Goal: Communication & Community: Answer question/provide support

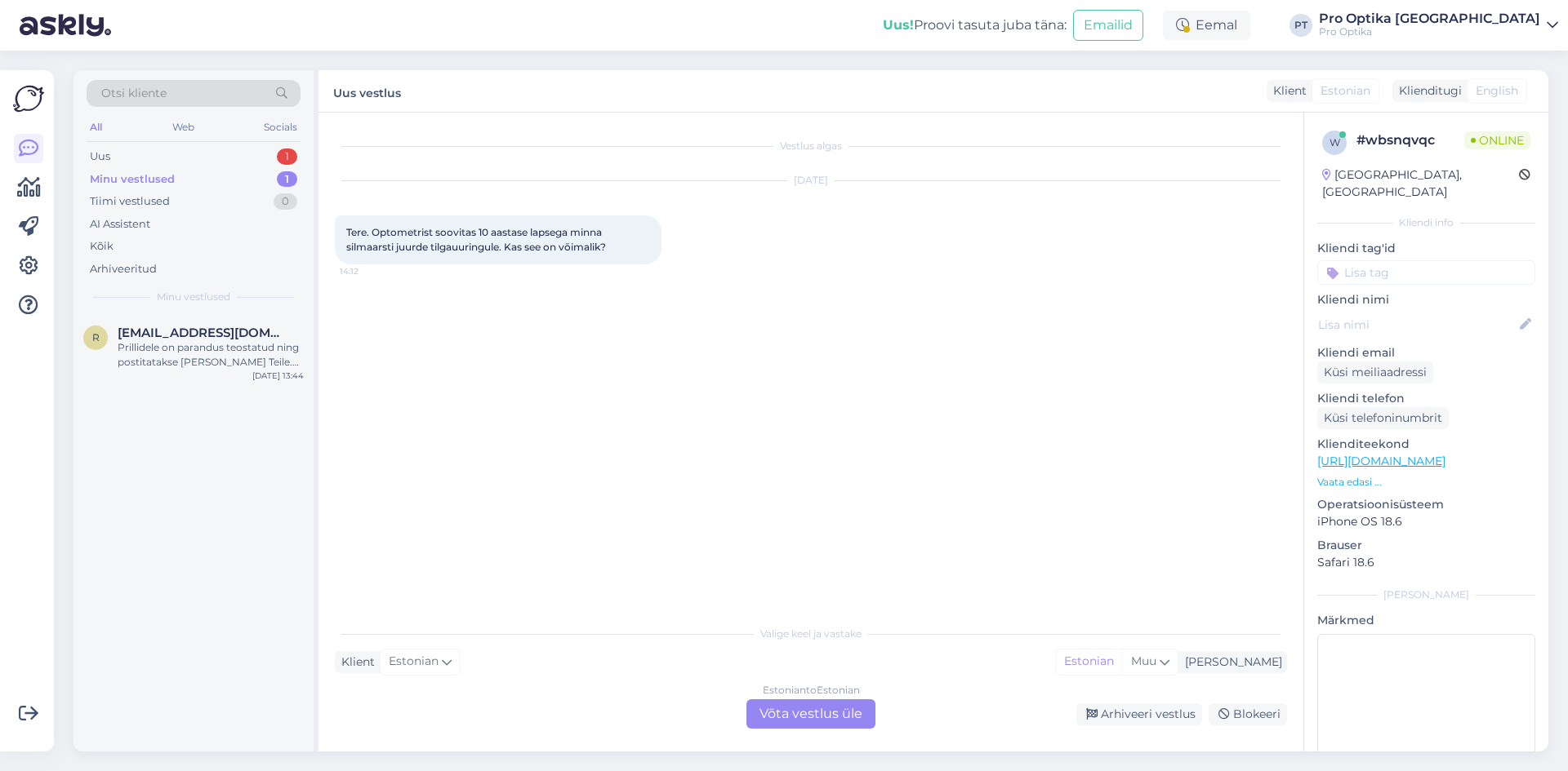
click at [807, 703] on div "Estonian to Estonian Võta vestlus üle" at bounding box center [811, 714] width 129 height 30
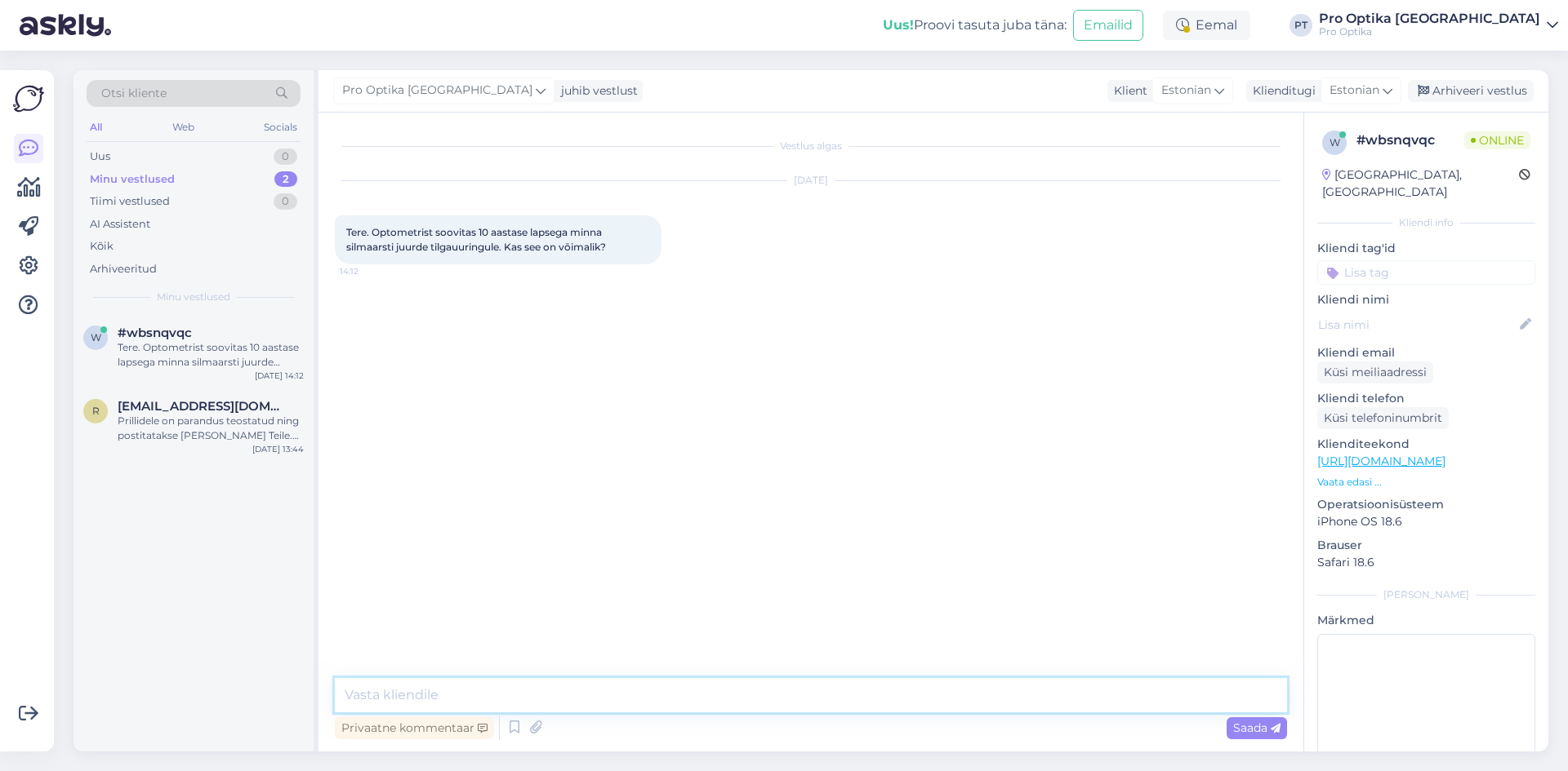
click at [931, 692] on textarea at bounding box center [811, 695] width 952 height 34
type textarea "Tere!"
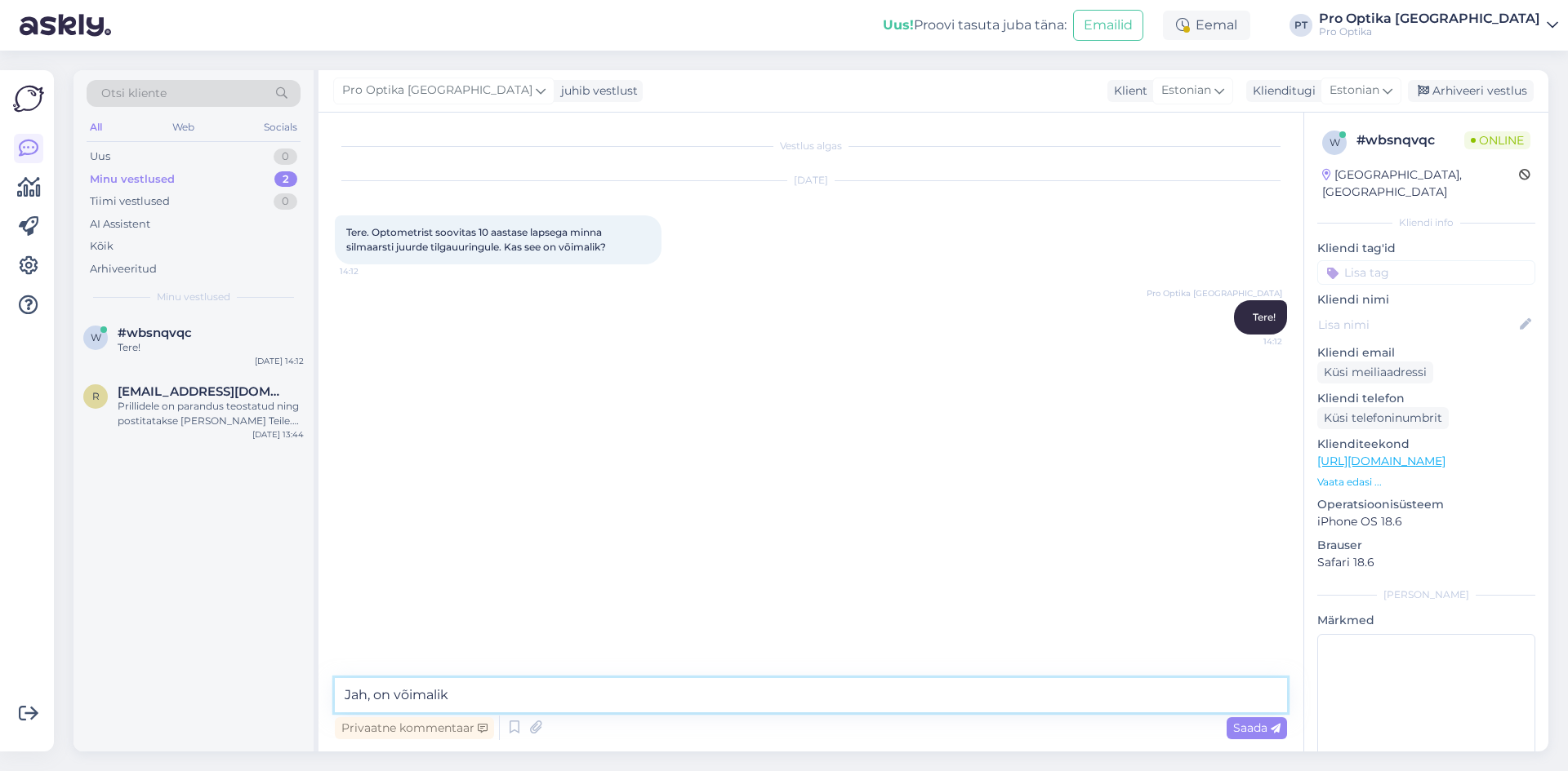
type textarea "Jah, on võimalik."
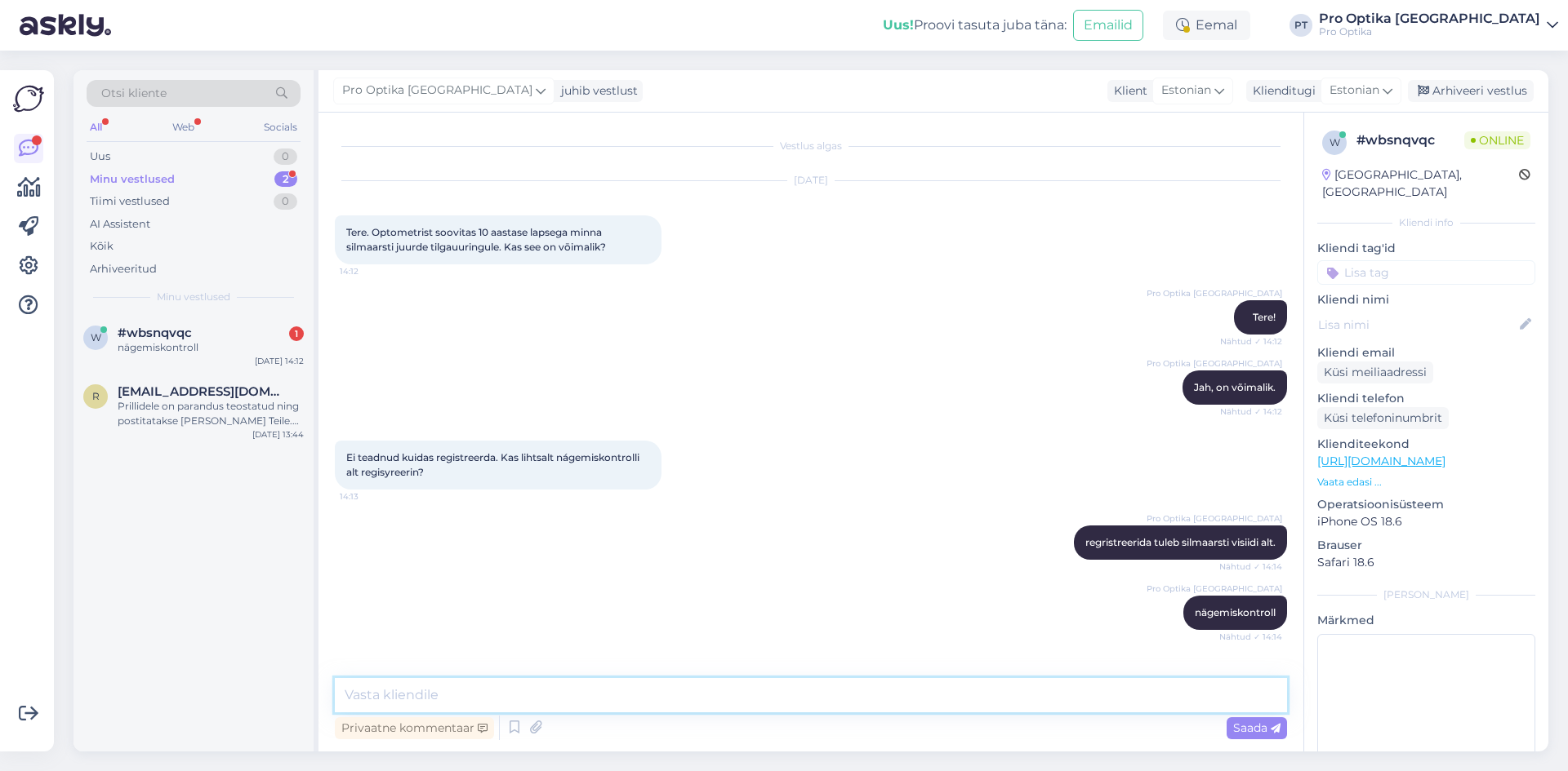
click at [533, 695] on textarea at bounding box center [811, 695] width 952 height 34
click at [514, 733] on icon at bounding box center [515, 728] width 19 height 24
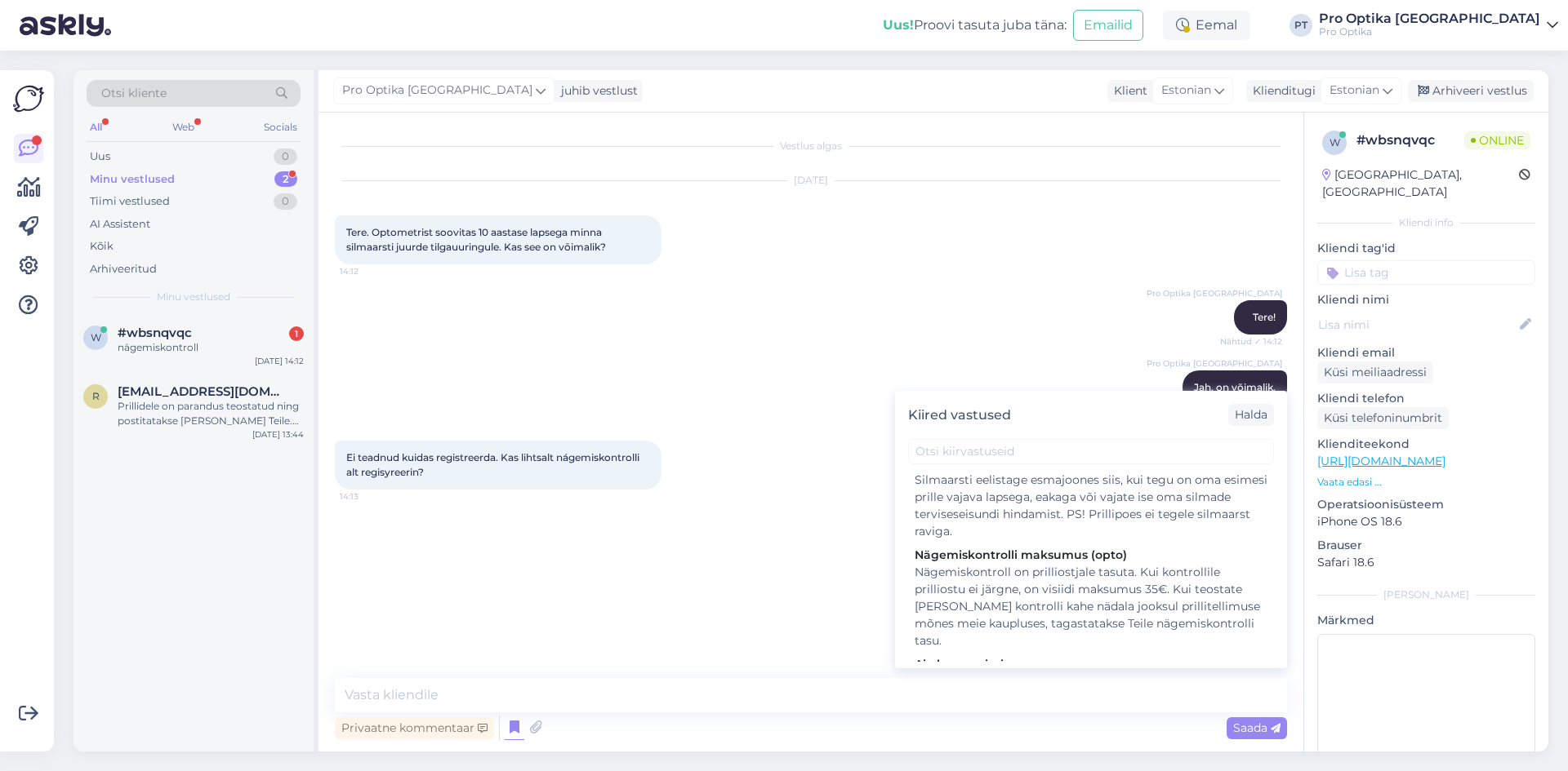
scroll to position [327, 0]
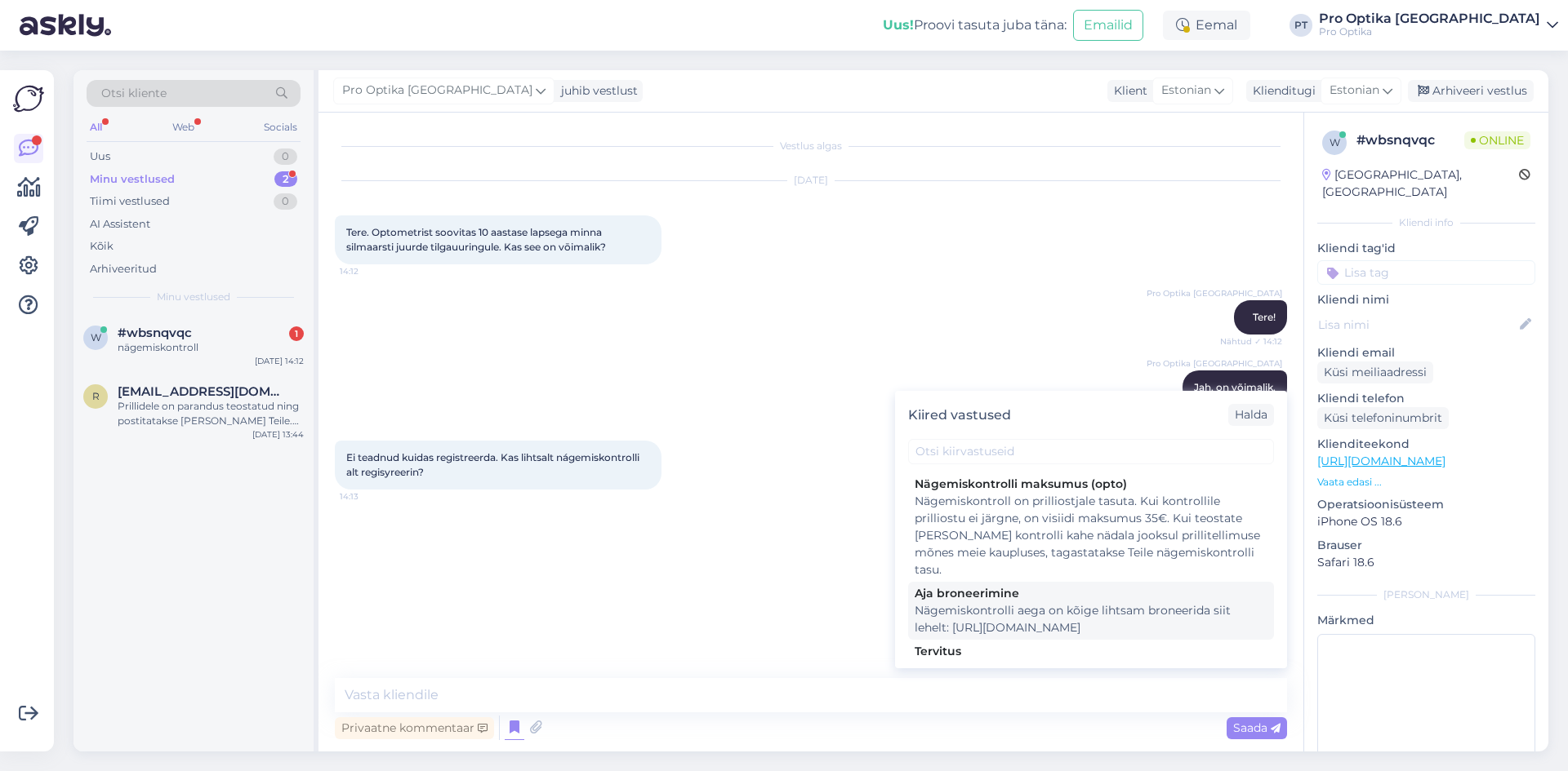
click at [1019, 629] on div "Nägemiskontrolli aega on kõige lihtsam broneerida siit lehelt: [URL][DOMAIN_NAM…" at bounding box center [1091, 619] width 353 height 34
type textarea "Nägemiskontrolli aega on kõige lihtsam broneerida siit lehelt: [URL][DOMAIN_NAM…"
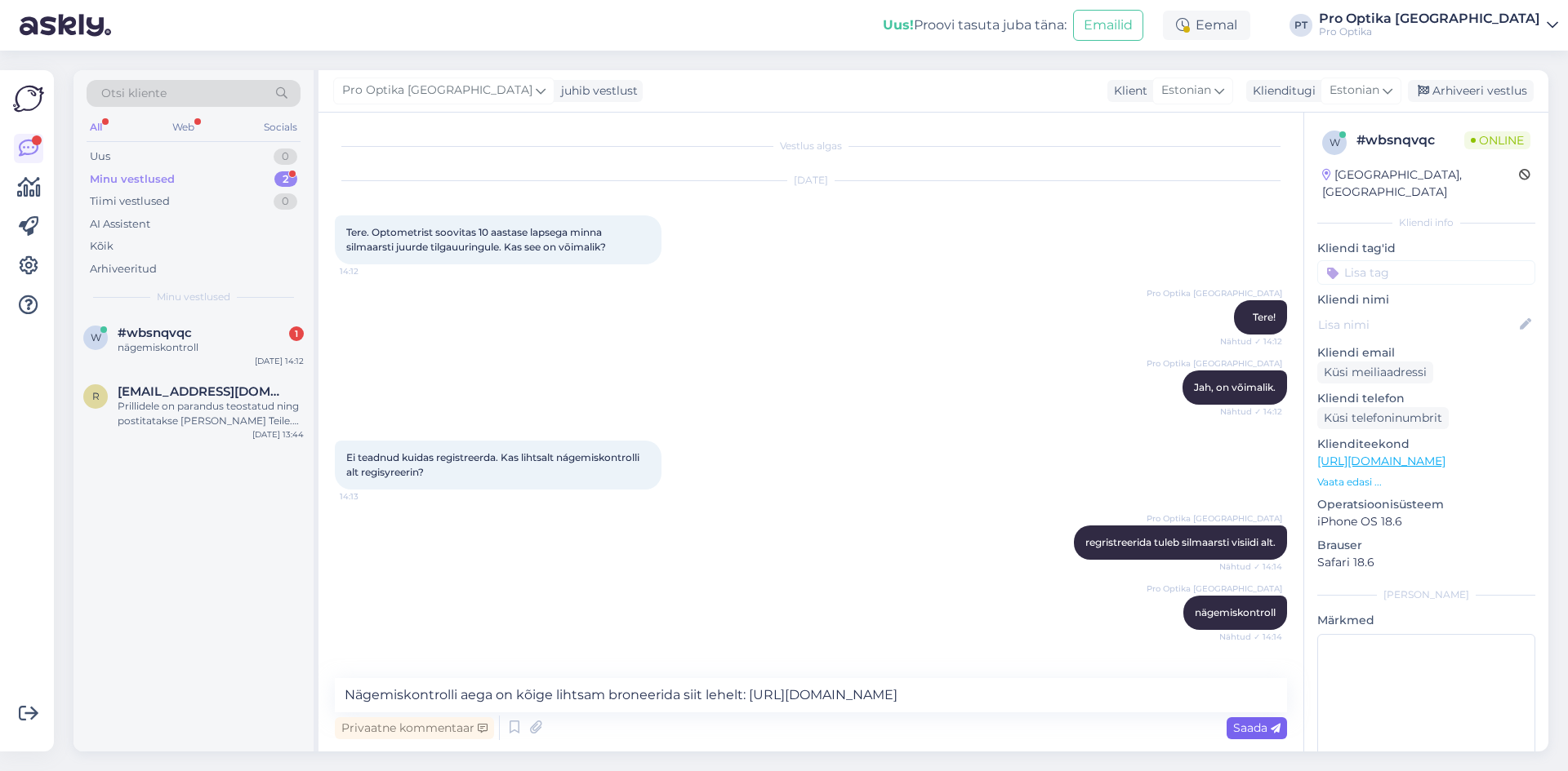
click at [1247, 738] on div "Saada" at bounding box center [1256, 728] width 60 height 22
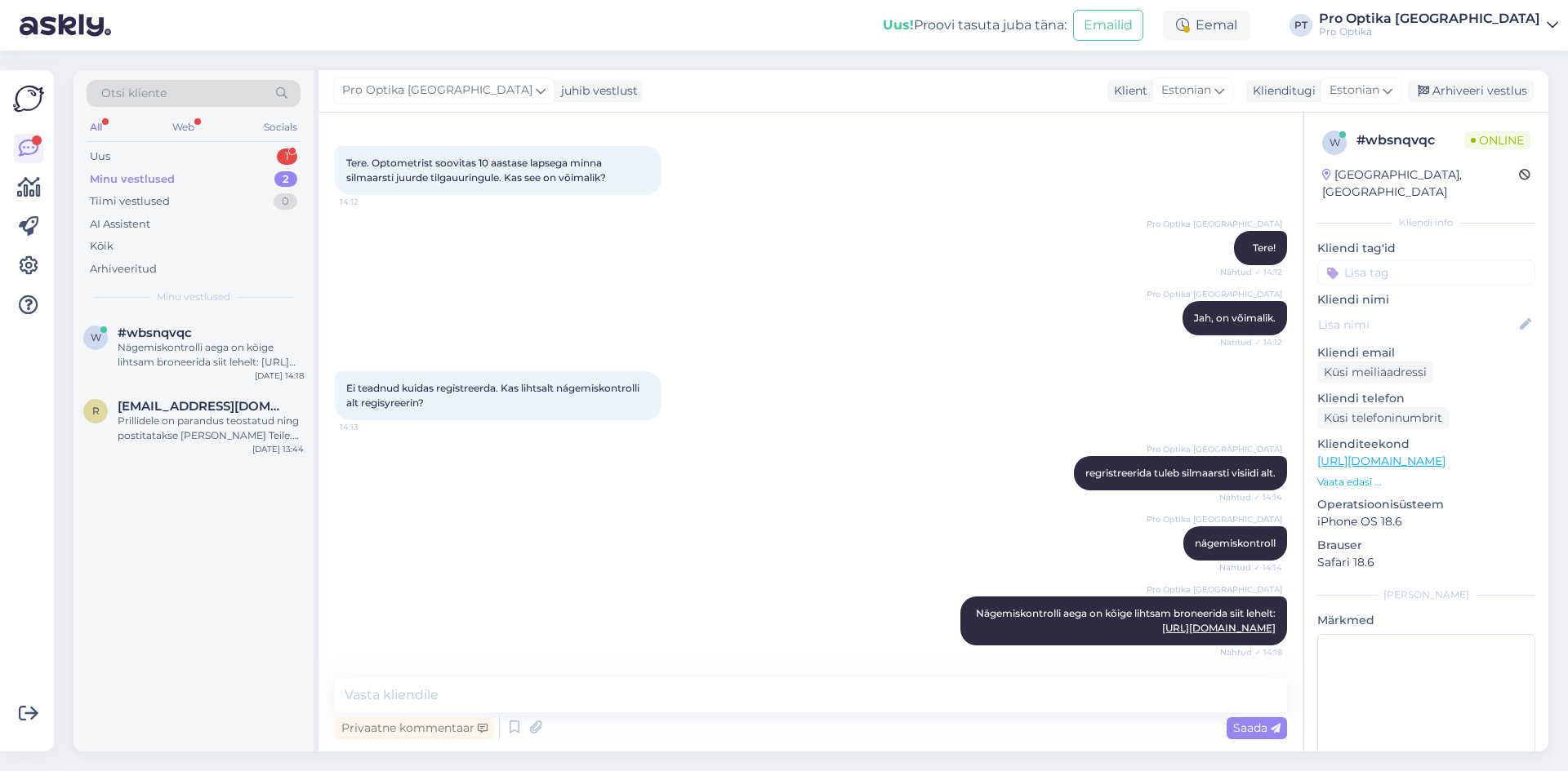
scroll to position [169, 0]
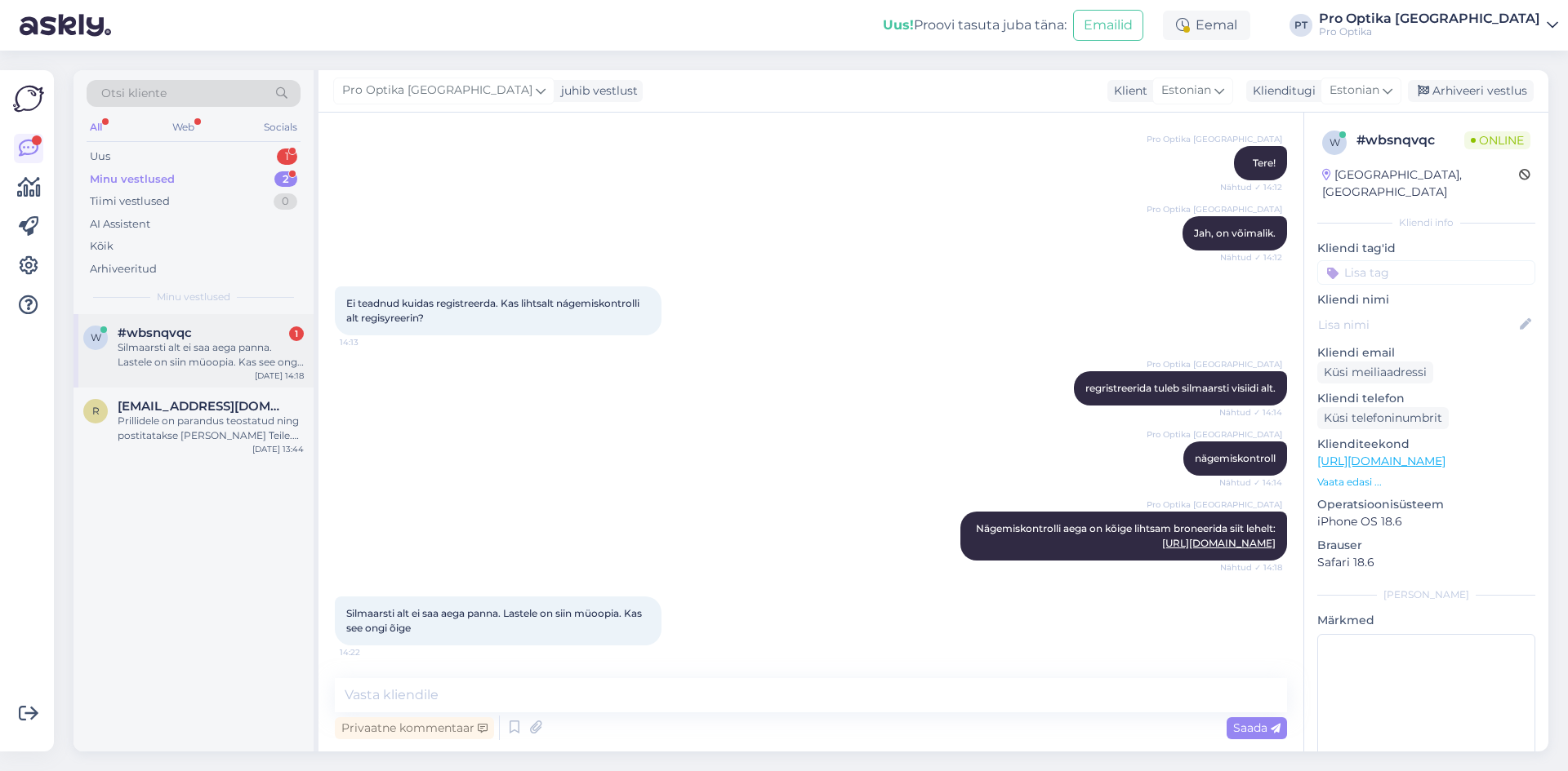
click at [217, 368] on div "Silmaarsti alt ei saa aega panna. Lastele on siin müoopia. Kas see ongi õige" at bounding box center [211, 355] width 186 height 30
click at [493, 691] on textarea at bounding box center [811, 695] width 952 height 34
type textarea "Mia päevaks Te soovisite ja millisesse kauplusesse?"
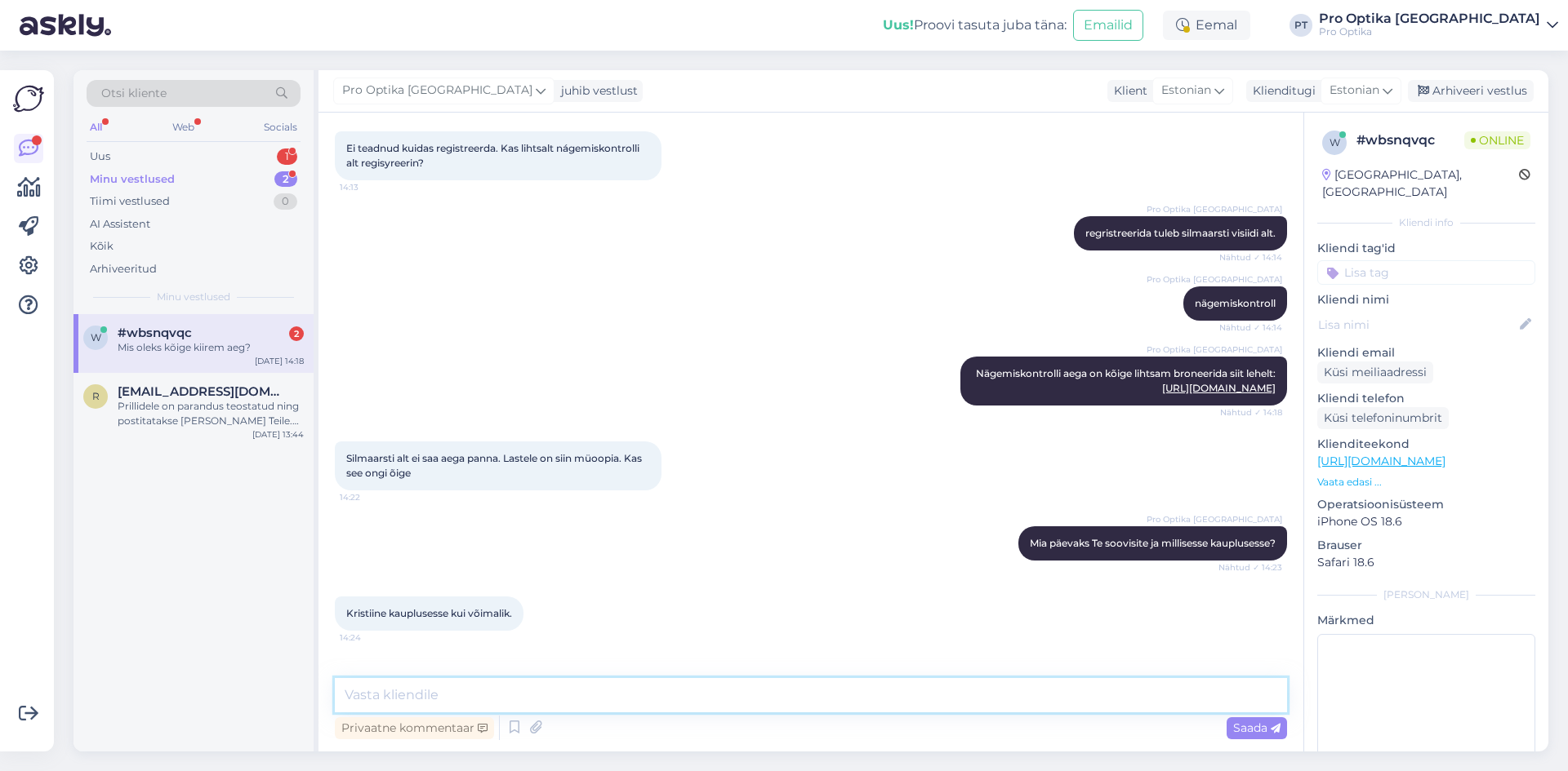
scroll to position [380, 0]
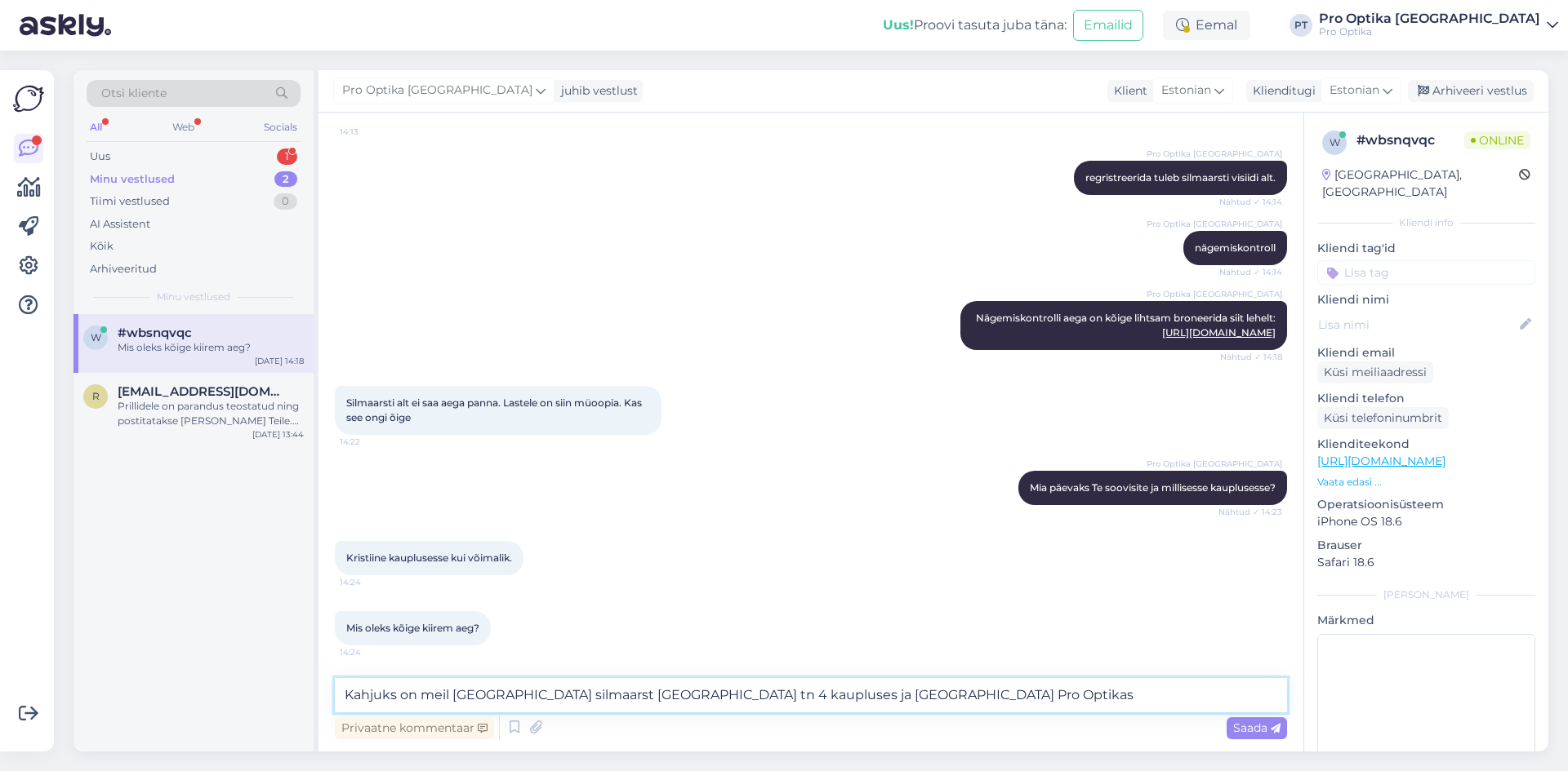
type textarea "Kahjuks on meil [GEOGRAPHIC_DATA] silmaarst [GEOGRAPHIC_DATA] tn 4 kaupluses ja…"
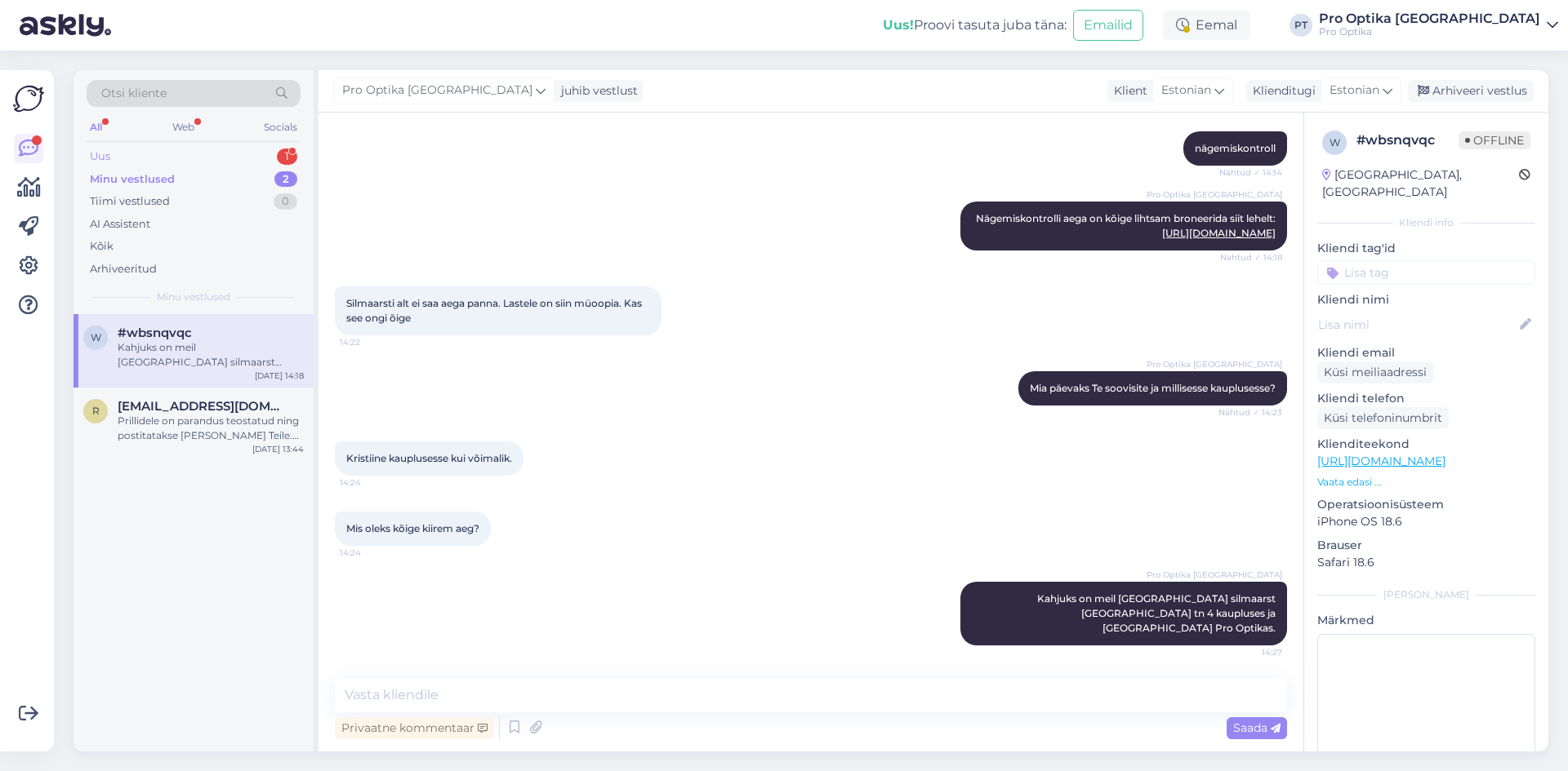
click at [287, 156] on div "1" at bounding box center [287, 156] width 20 height 17
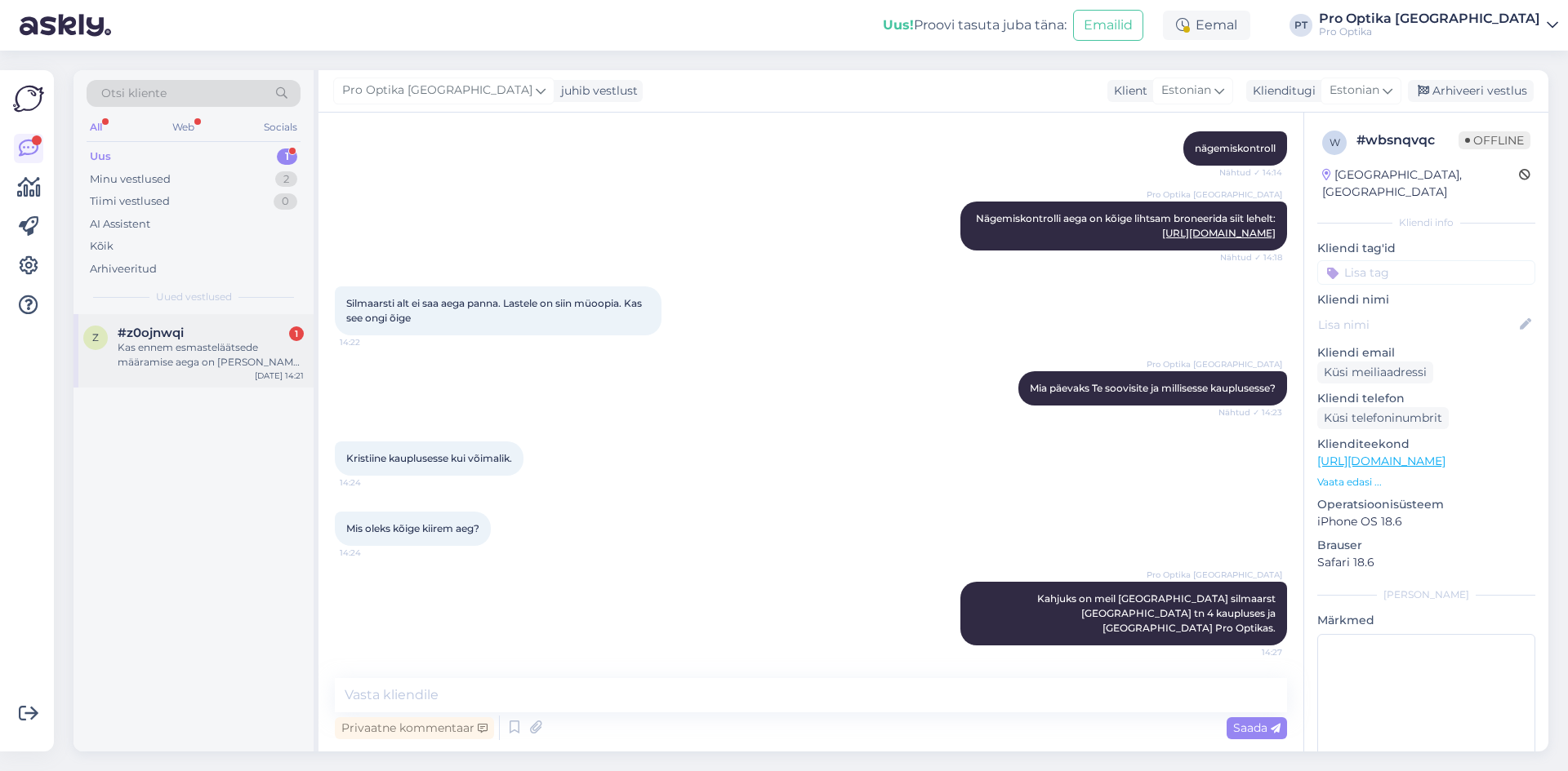
click at [251, 360] on div "Kas ennem esmasteläätsede määramise aega on [PERSON_NAME] broneerida nägemiskon…" at bounding box center [211, 355] width 186 height 30
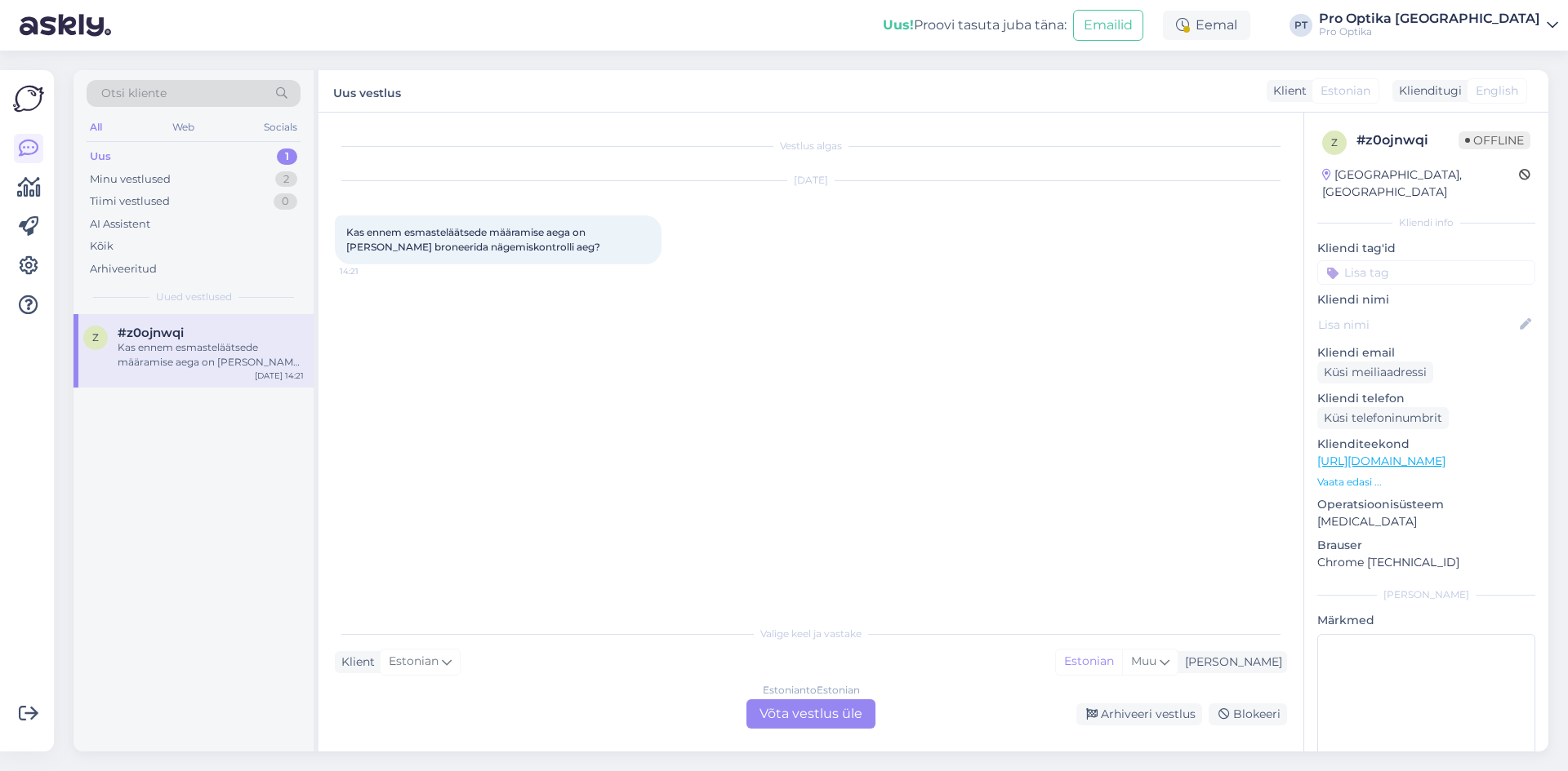
click at [798, 712] on div "Estonian to Estonian Võta vestlus üle" at bounding box center [811, 714] width 129 height 30
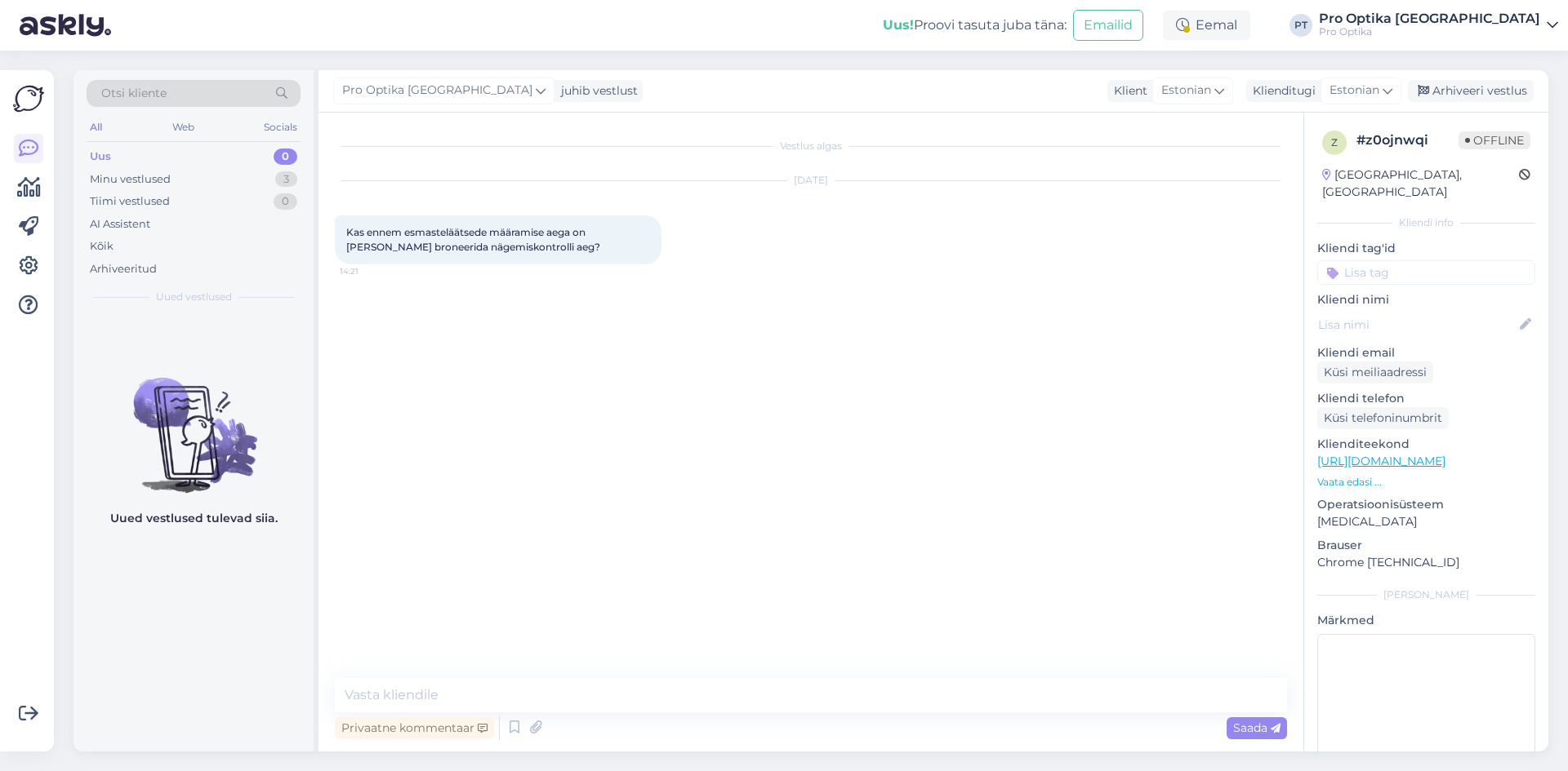
click at [597, 700] on textarea at bounding box center [811, 695] width 952 height 34
type textarea "Tere!"
type textarea "Jah, on vaja aeg broneerida."
click at [175, 181] on div "Minu vestlused 3" at bounding box center [193, 180] width 214 height 23
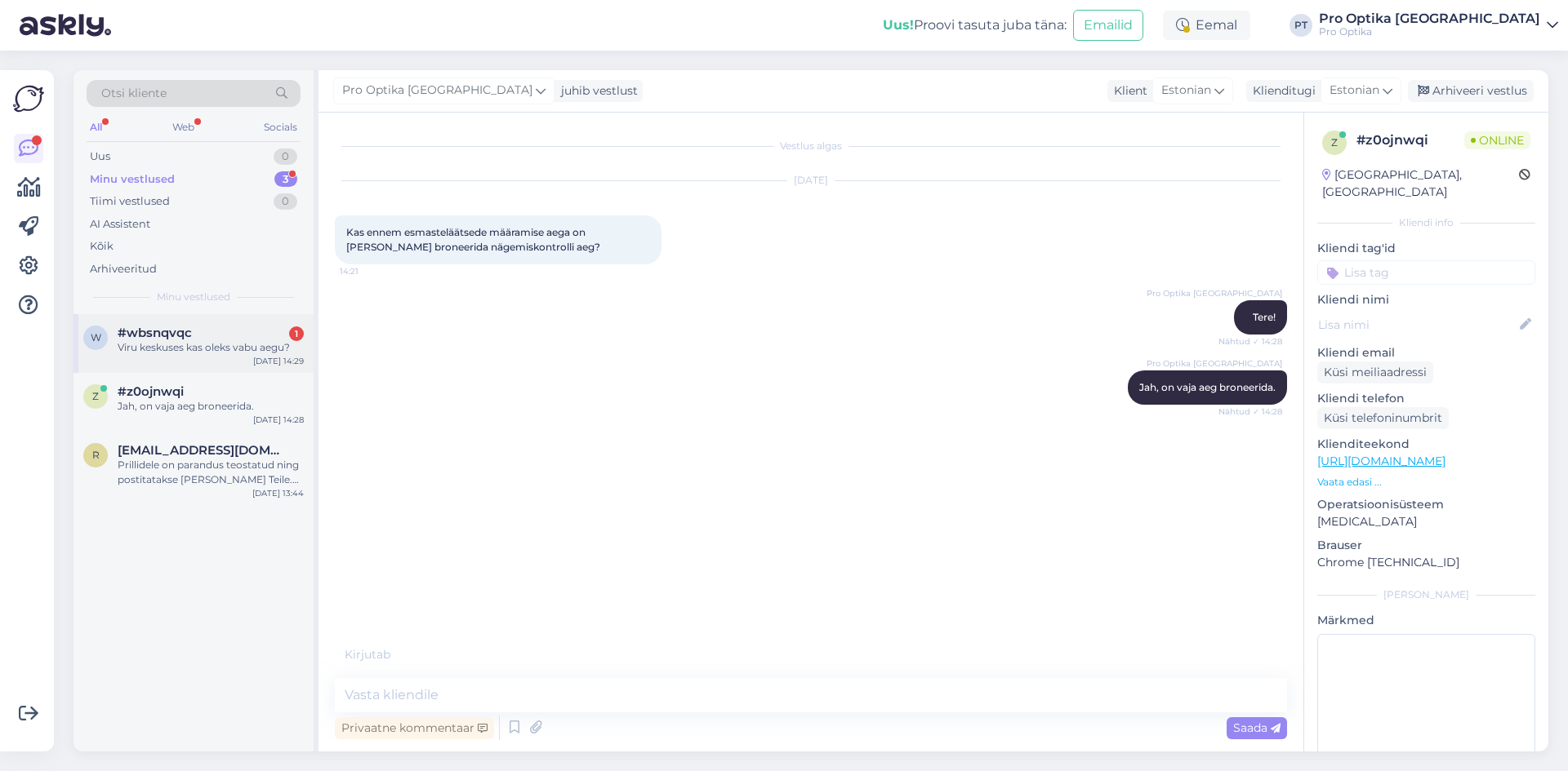
click at [211, 338] on div "#wbsnqvqc 1" at bounding box center [211, 333] width 186 height 15
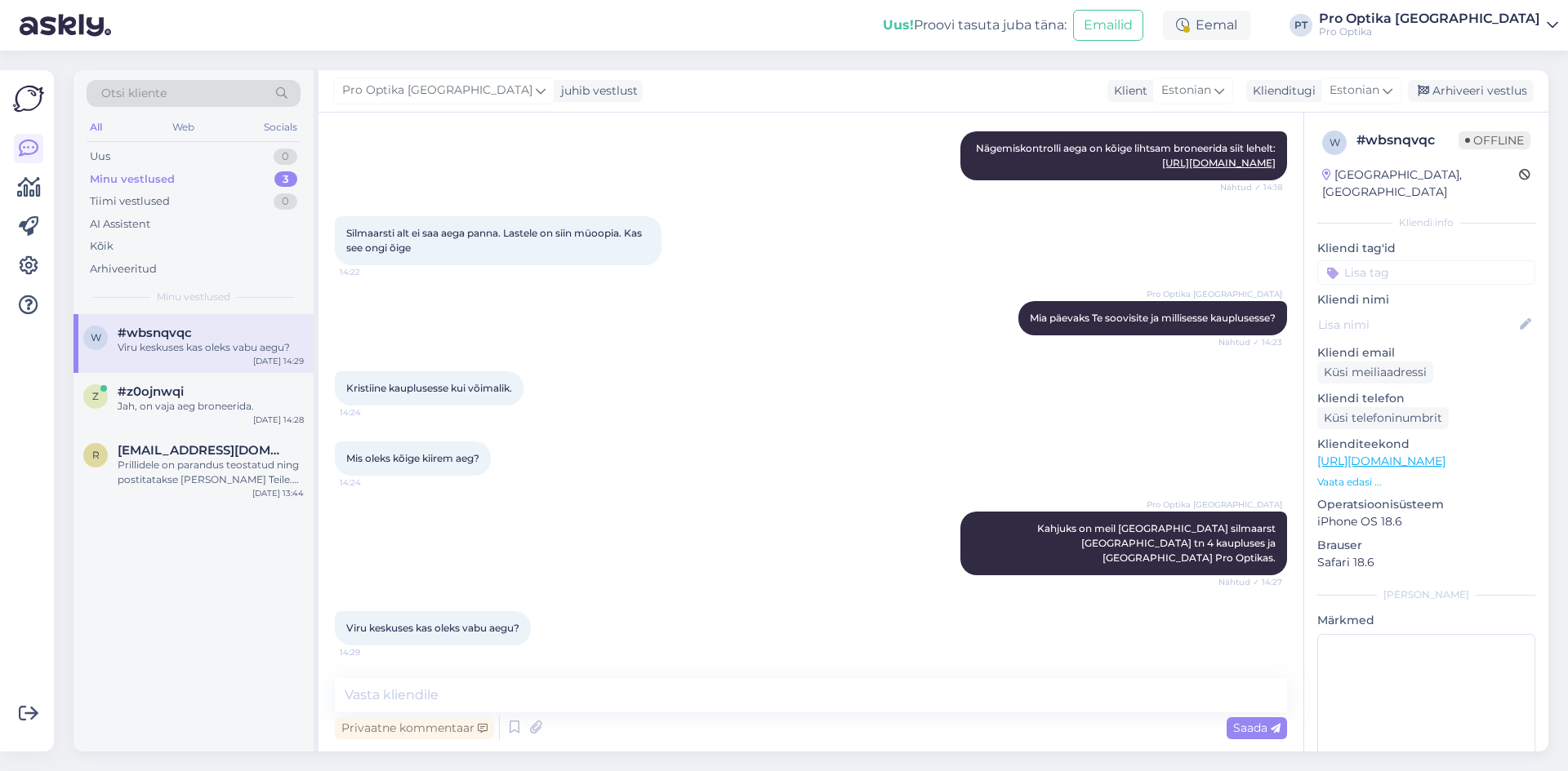
scroll to position [534, 0]
click at [490, 697] on textarea at bounding box center [811, 695] width 952 height 34
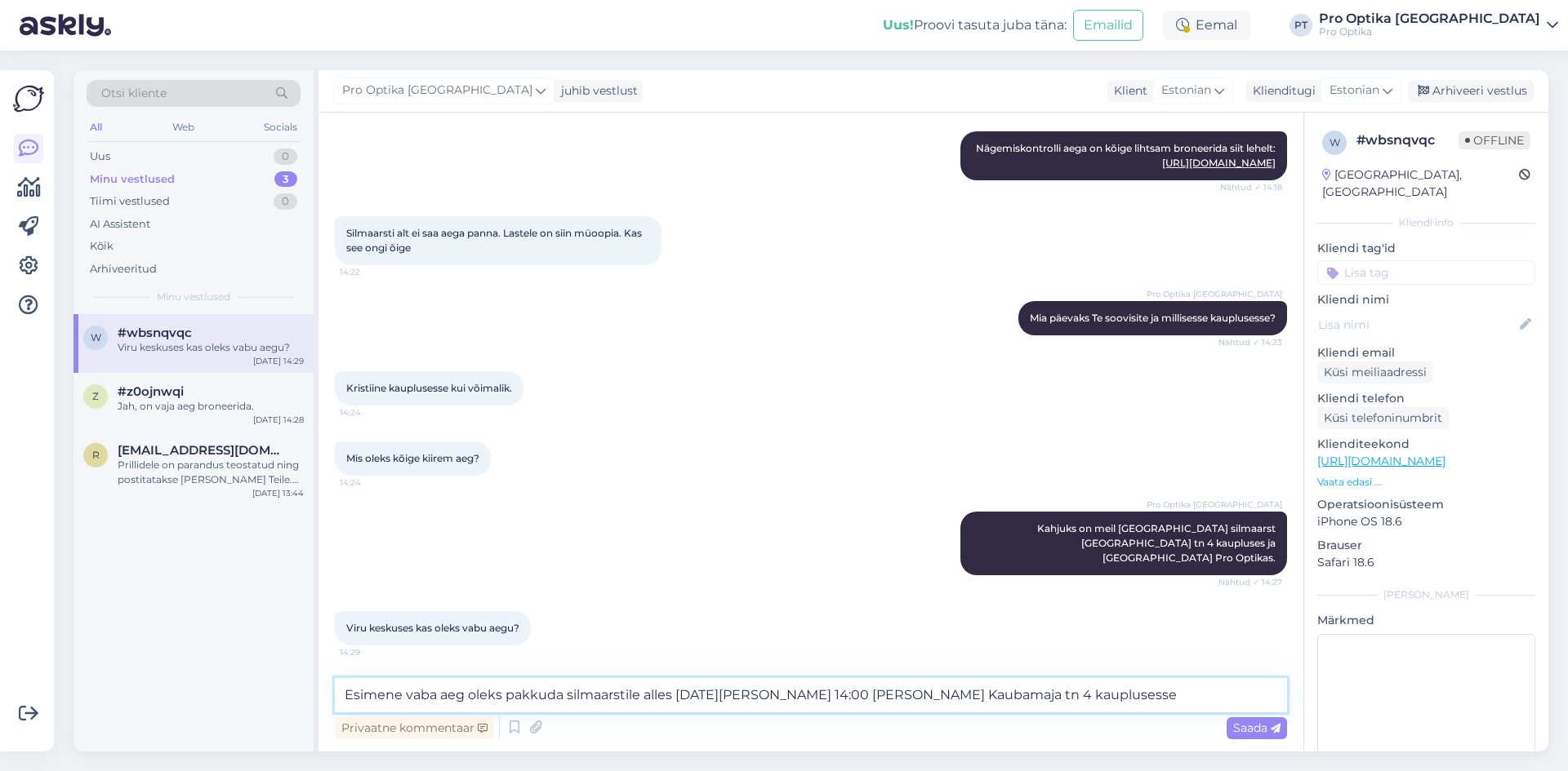
type textarea "Esimene vaba aeg oleks pakkuda silmaarstile alles [DATE][PERSON_NAME] 14:00 [PE…"
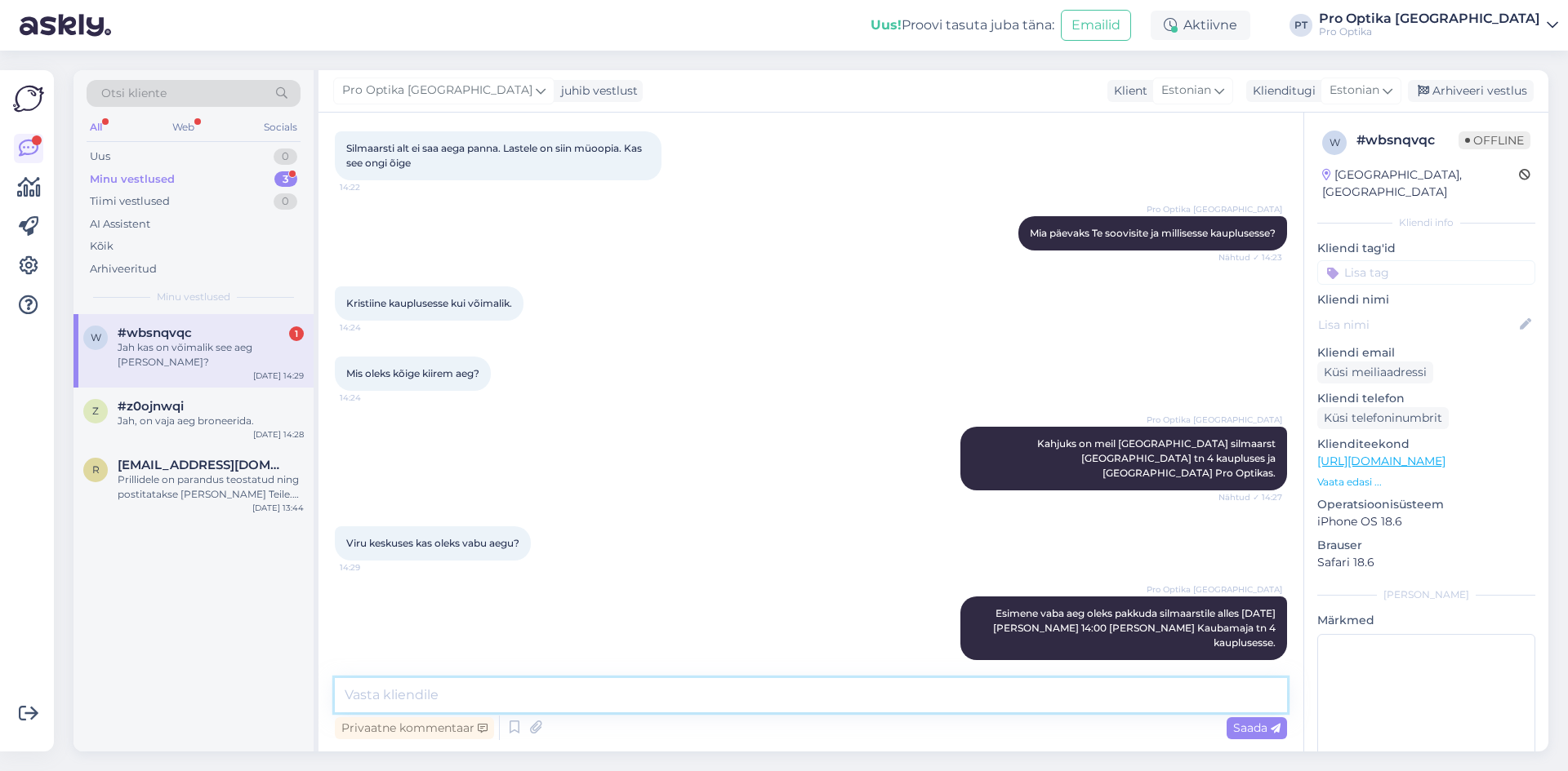
scroll to position [690, 0]
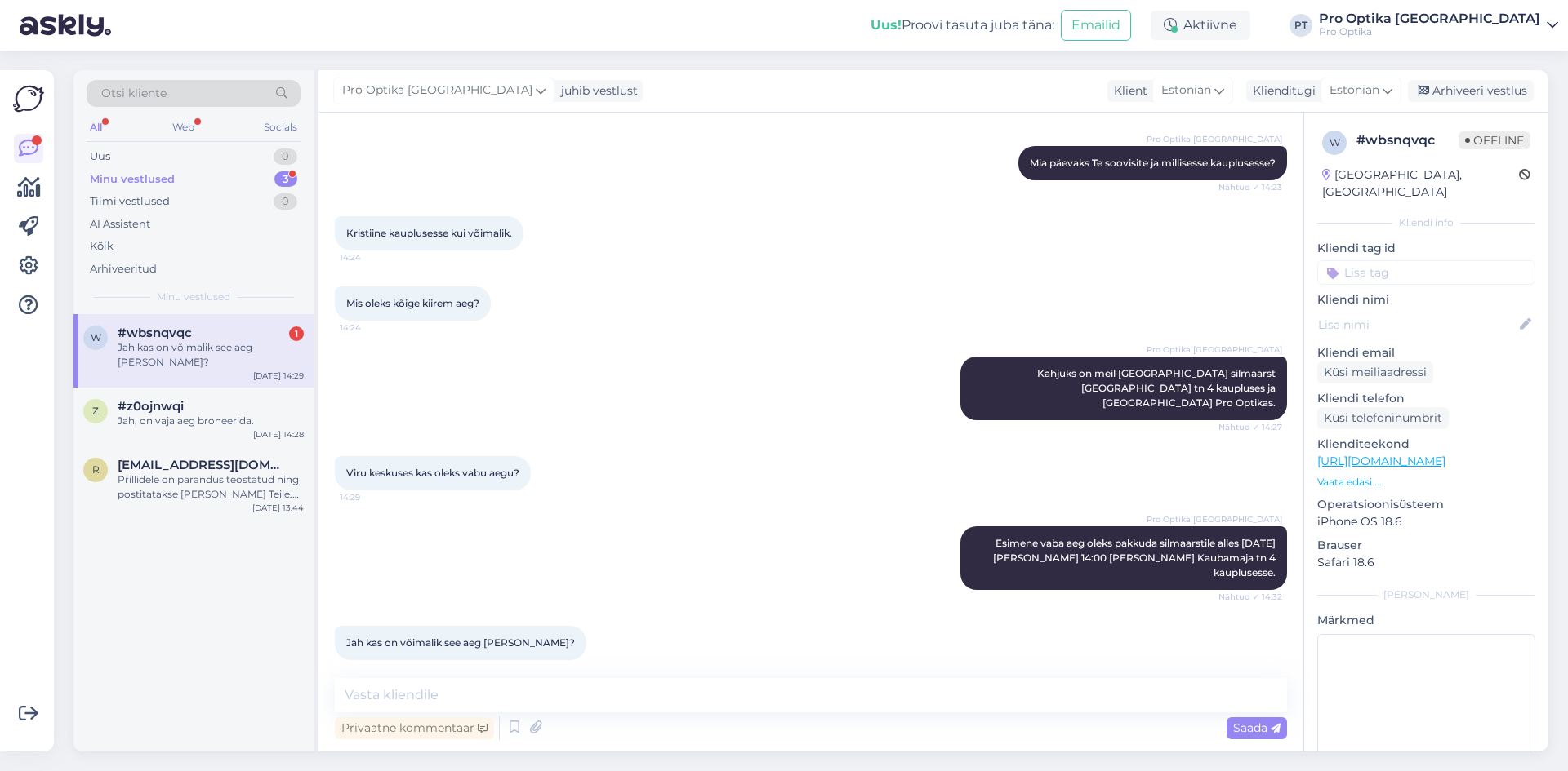
click at [257, 358] on div "Jah kas on võimalik see aeg [PERSON_NAME]?" at bounding box center [211, 355] width 186 height 30
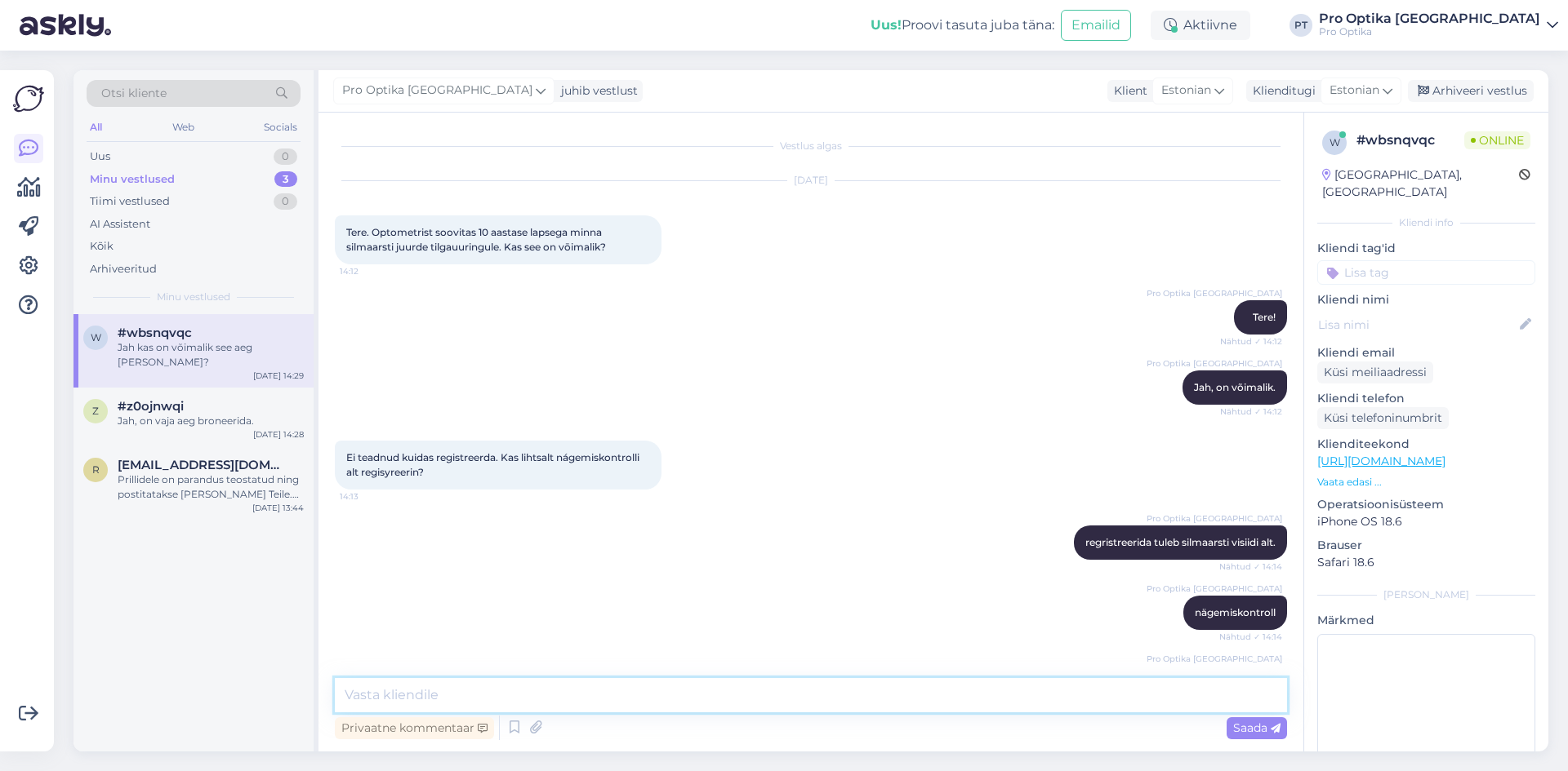
click at [456, 690] on textarea at bounding box center [811, 695] width 952 height 34
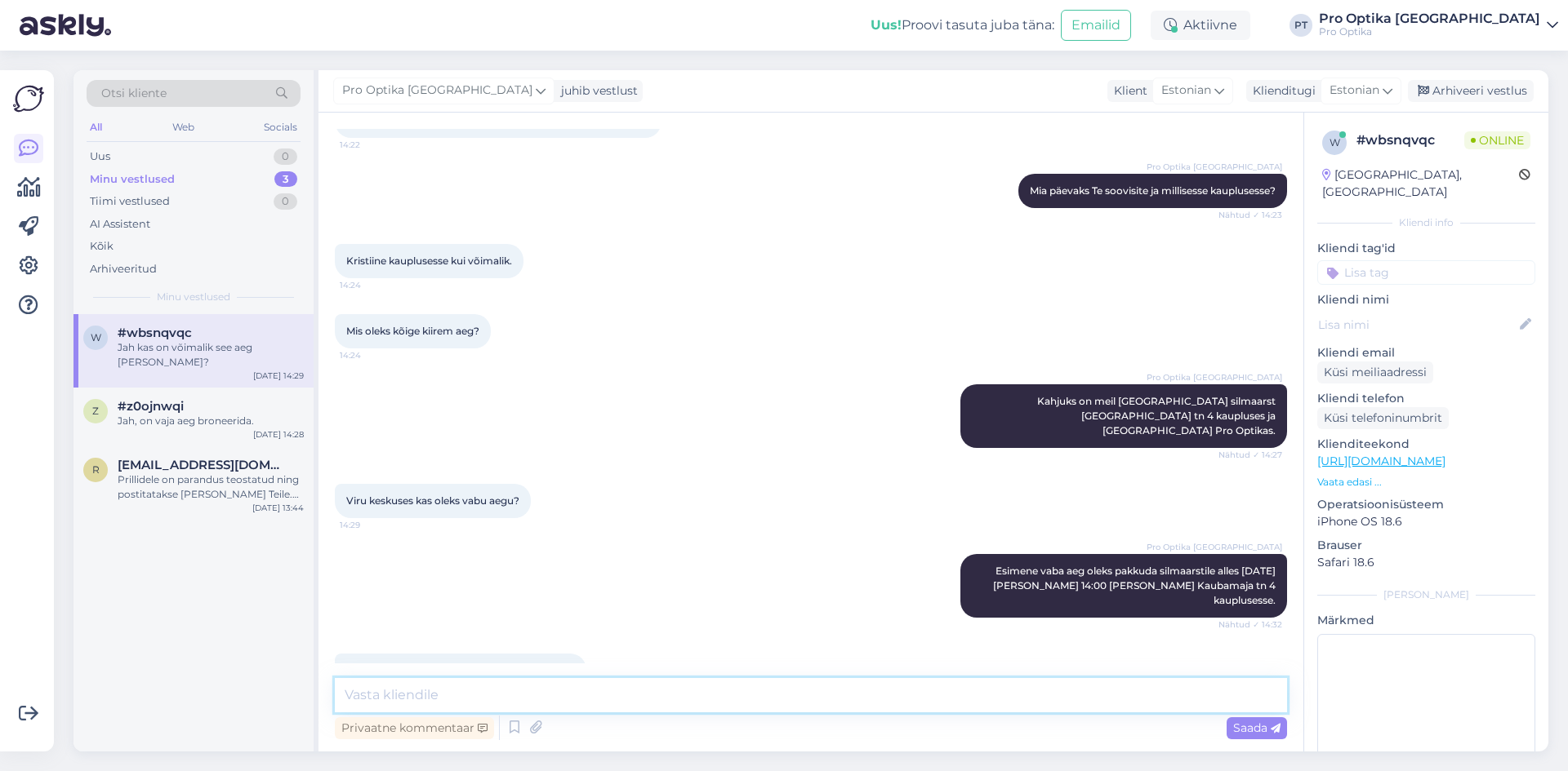
scroll to position [690, 0]
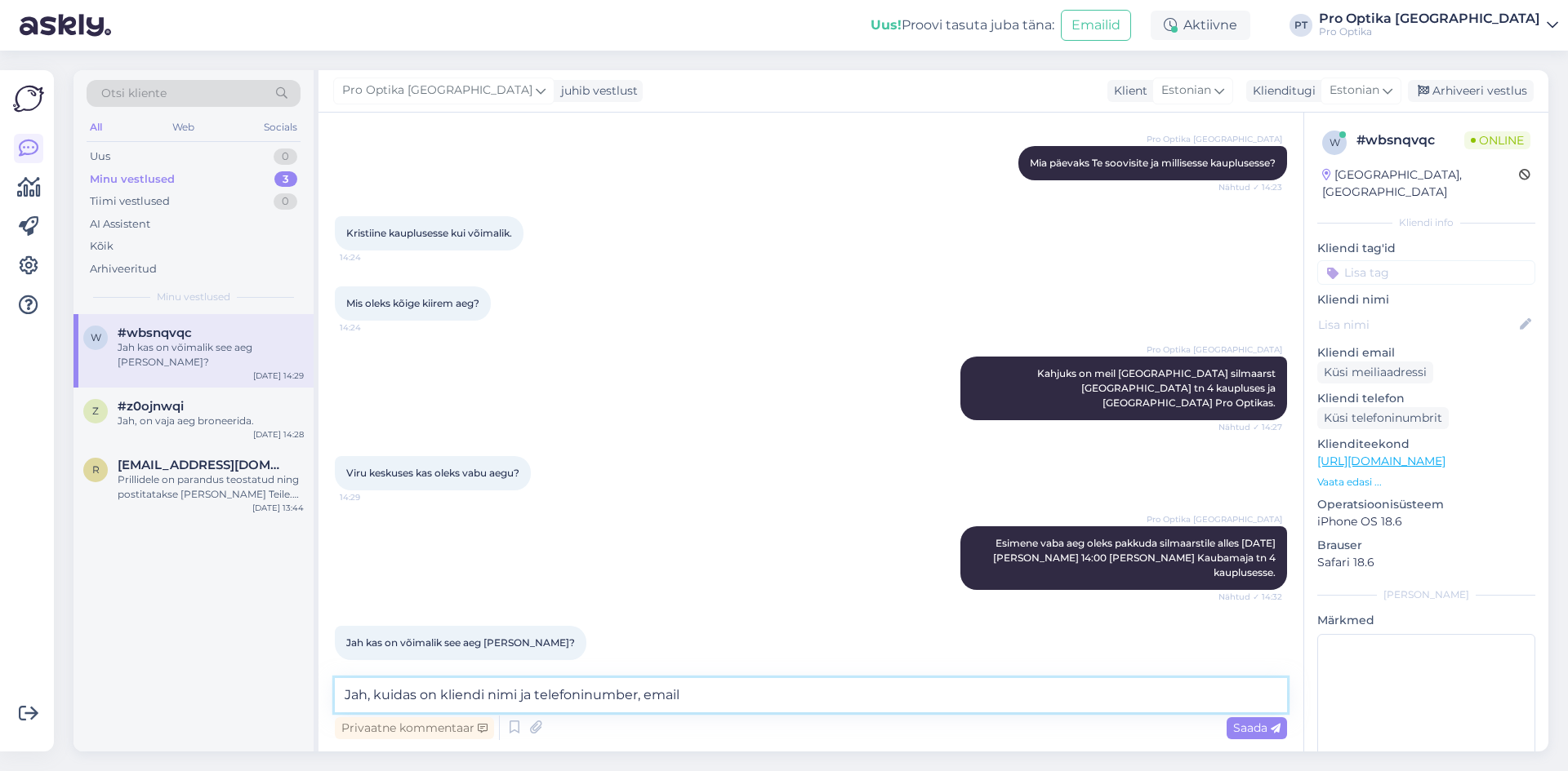
type textarea "Jah, kuidas on kliendi nimi ja telefoninumber, email?"
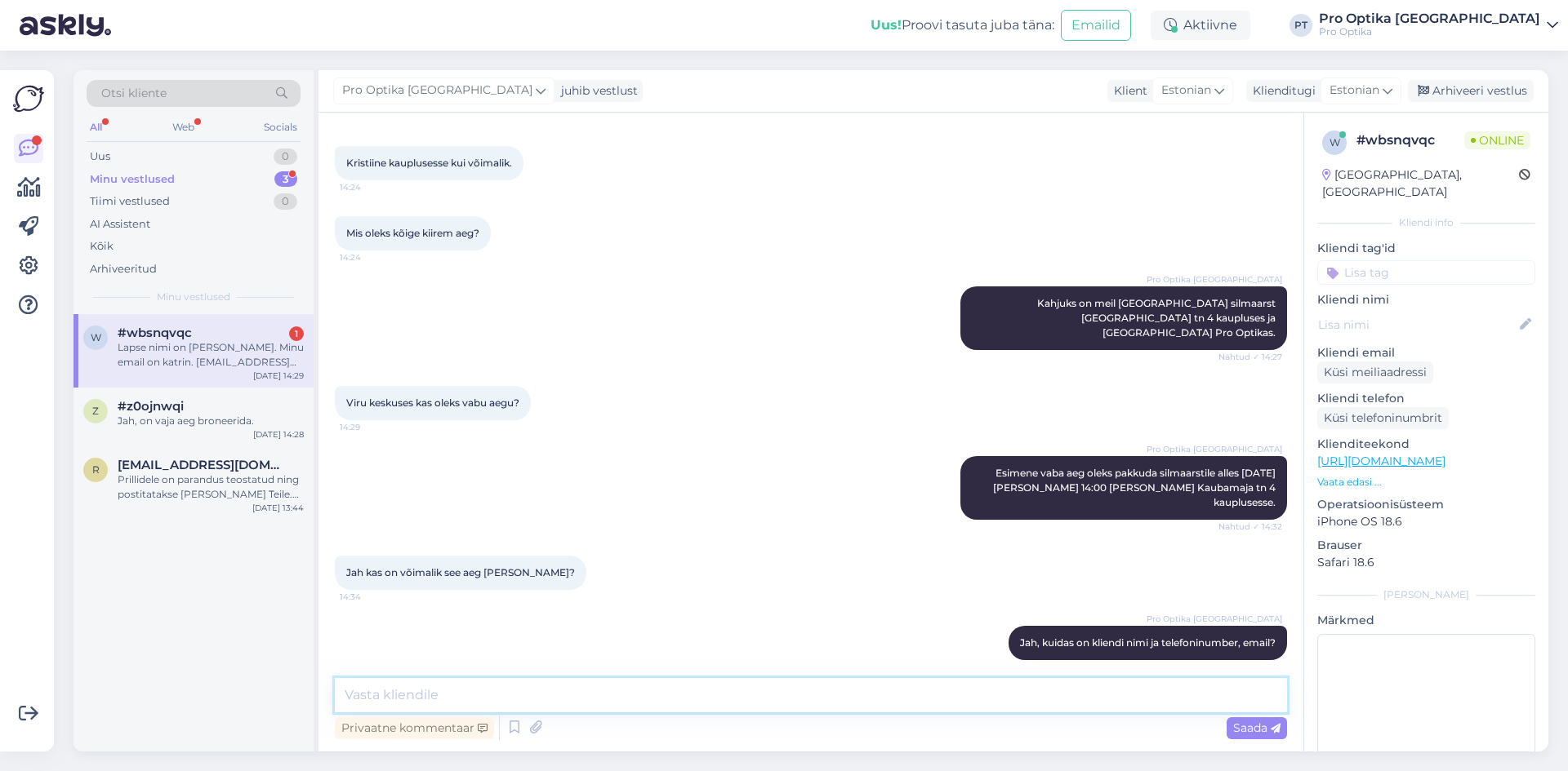
scroll to position [845, 0]
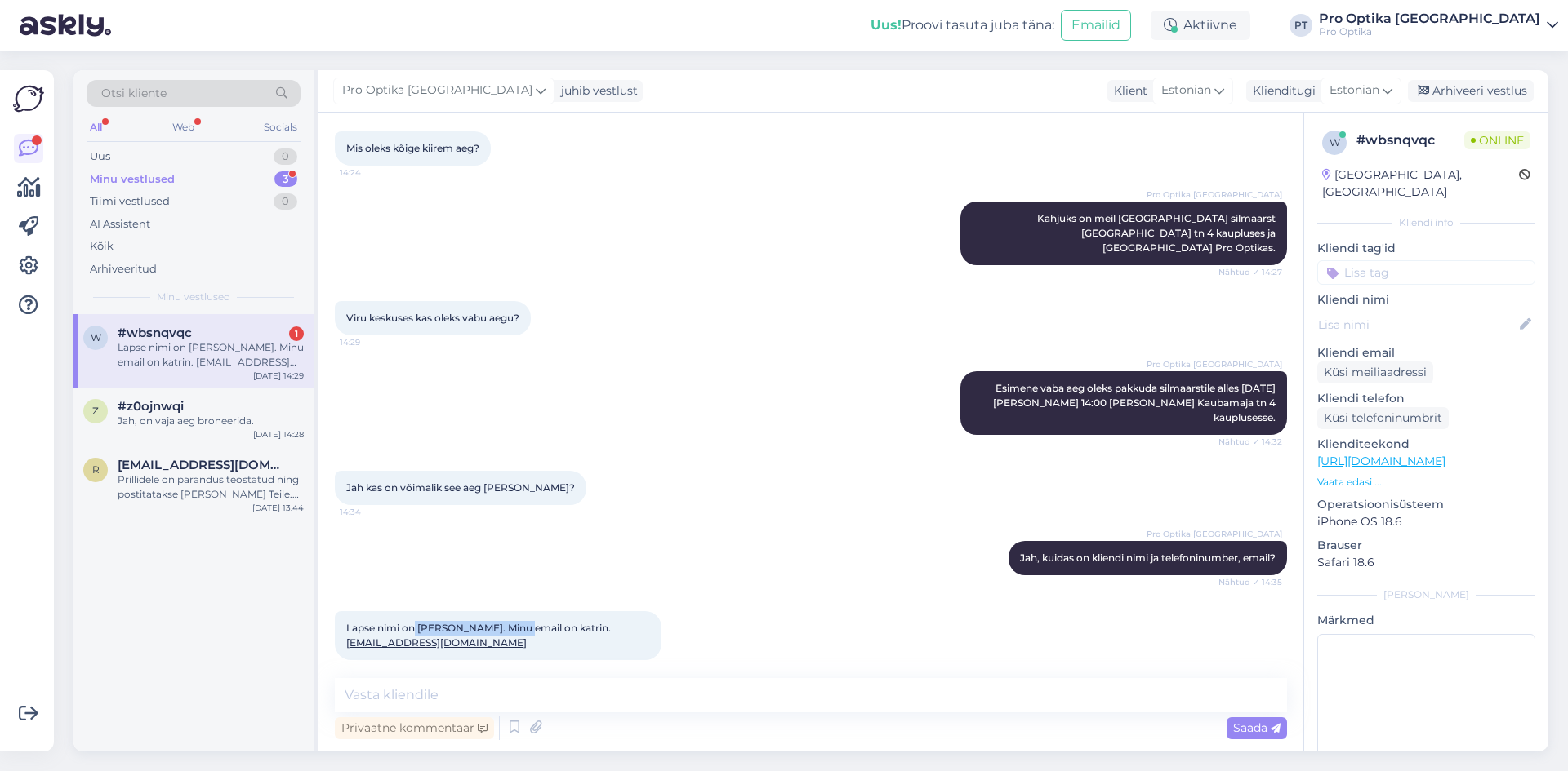
drag, startPoint x: 525, startPoint y: 616, endPoint x: 418, endPoint y: 616, distance: 107.0
click at [418, 622] on span "Lapse nimi on [PERSON_NAME]. Minu email on katrin. [EMAIL_ADDRESS][DOMAIN_NAME]" at bounding box center [478, 635] width 265 height 27
copy span "[PERSON_NAME]."
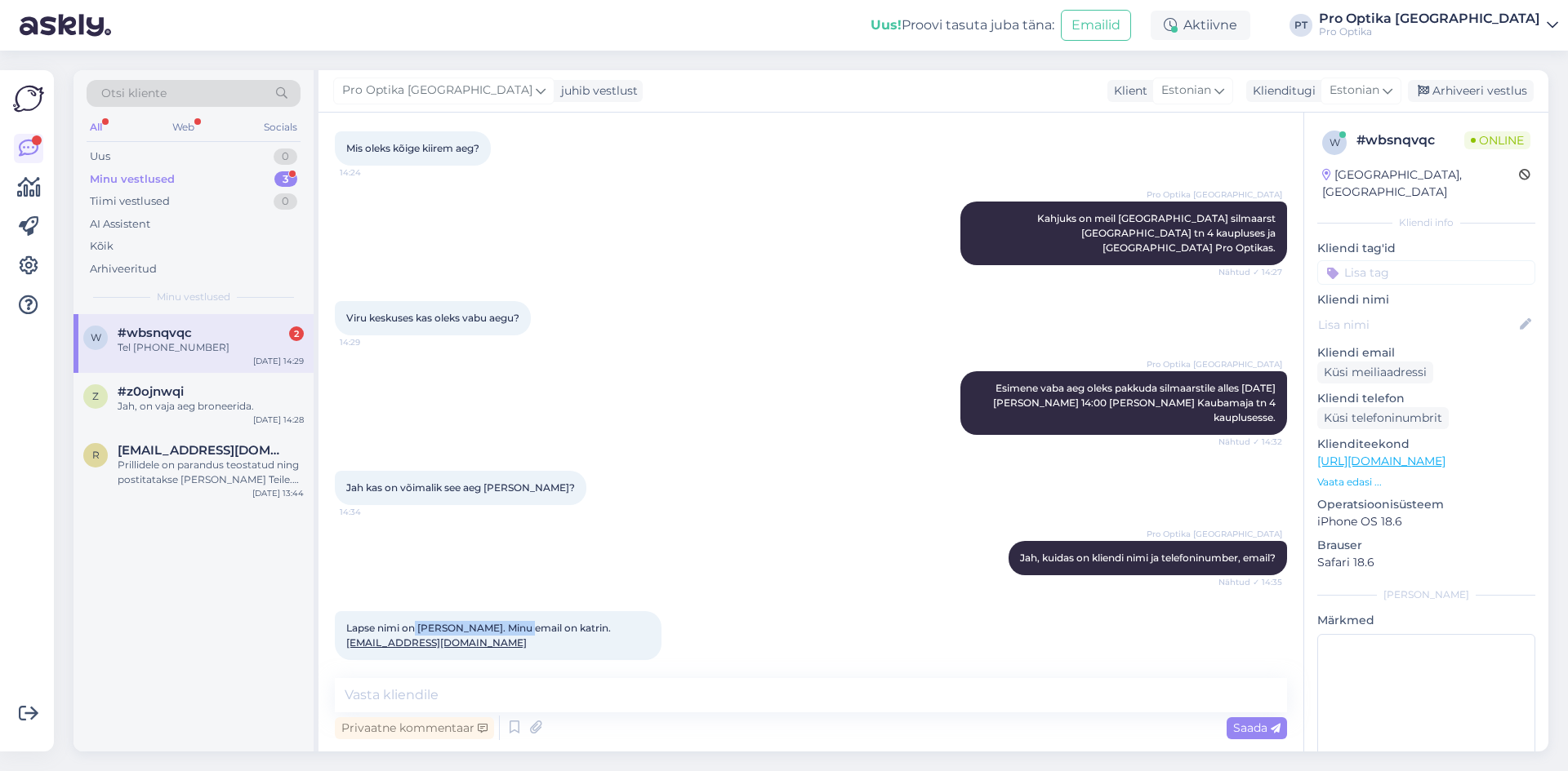
scroll to position [915, 0]
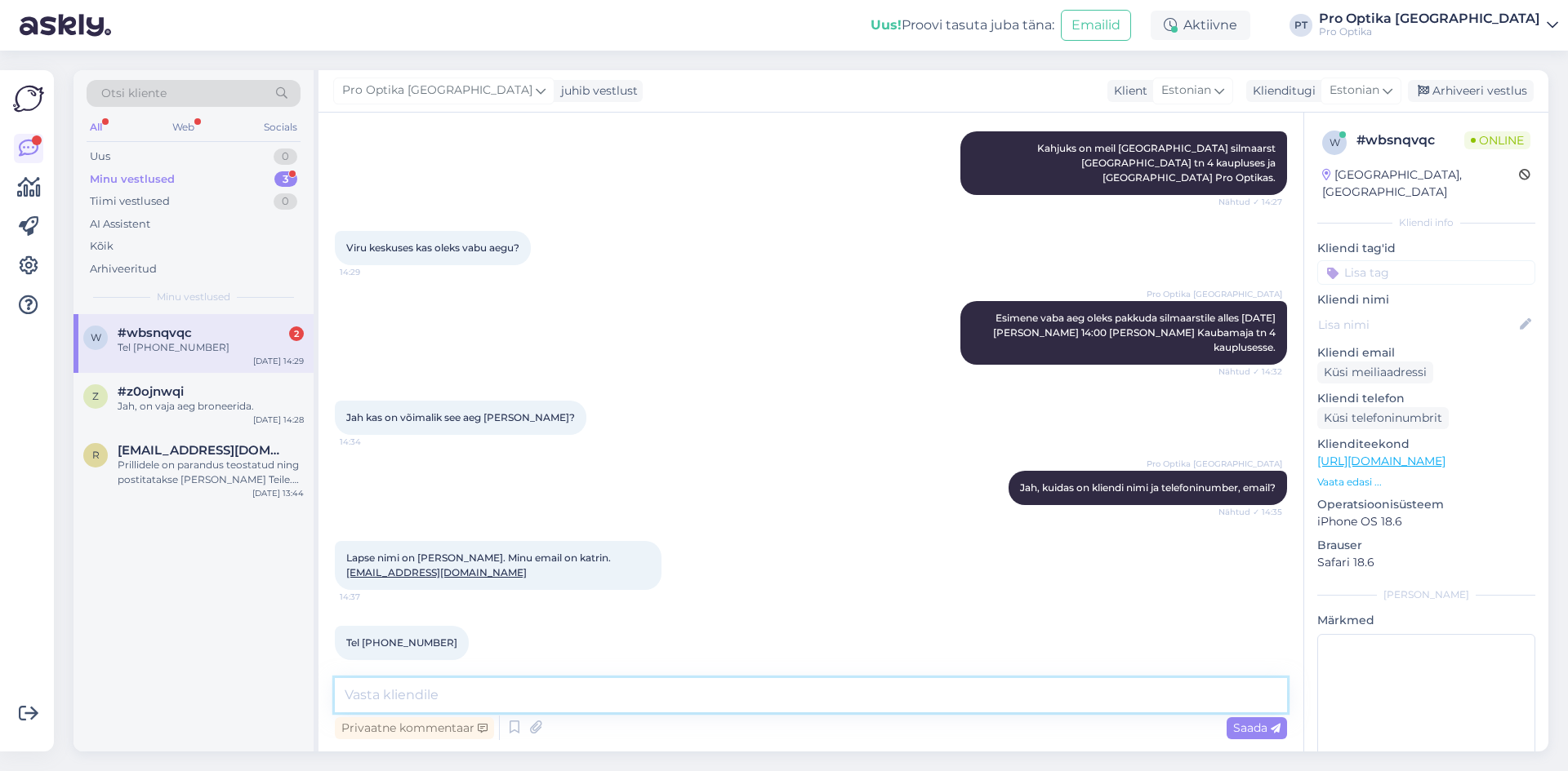
click at [473, 691] on textarea at bounding box center [811, 695] width 952 height 34
type textarea "Aitäh, broneerin aja Teile."
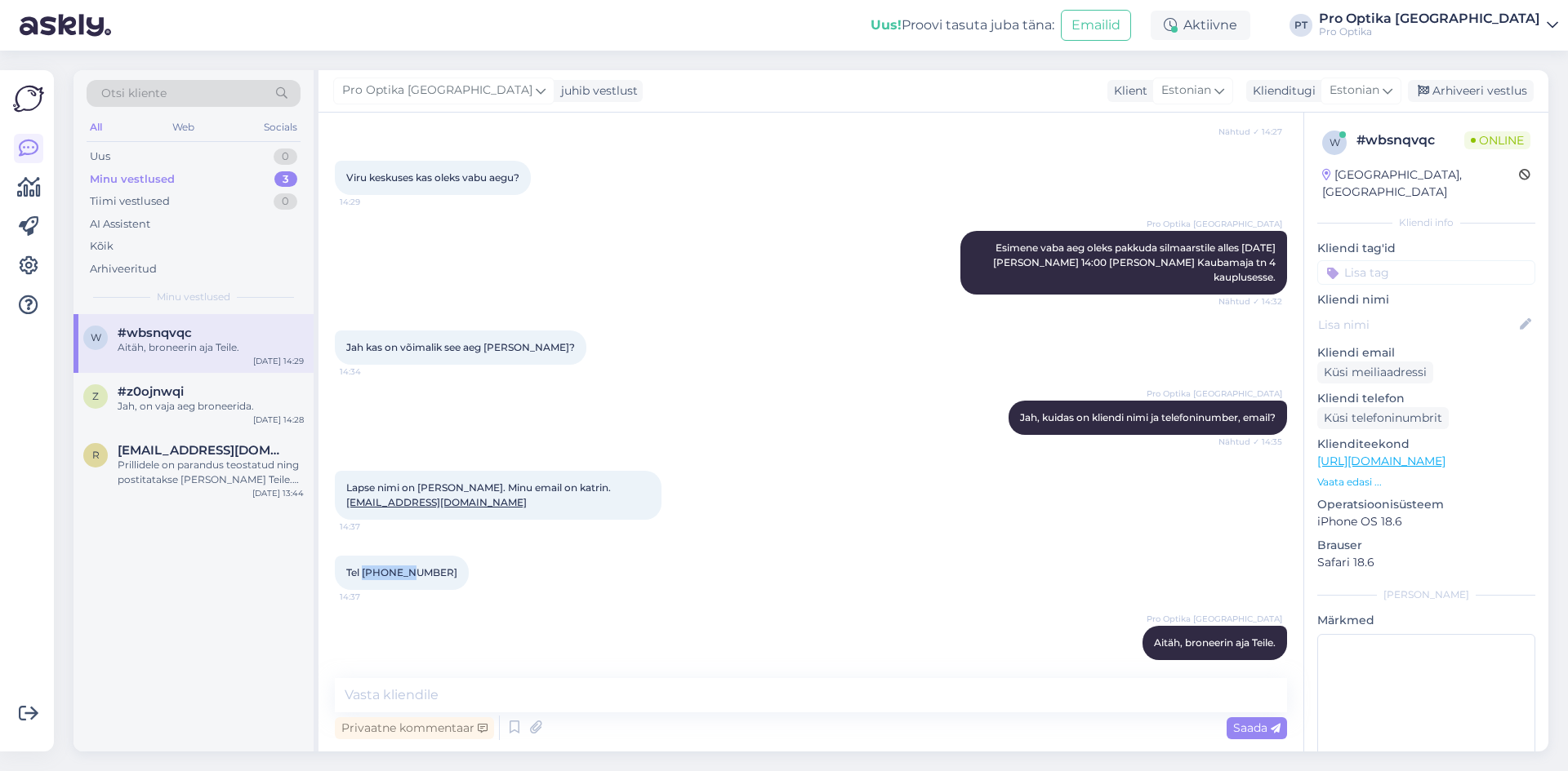
drag, startPoint x: 410, startPoint y: 557, endPoint x: 364, endPoint y: 558, distance: 46.0
click at [364, 558] on div "Tel 56501702 14:37" at bounding box center [401, 573] width 134 height 34
copy span "56501702"
click at [604, 482] on span "Lapse nimi on [PERSON_NAME]. Minu email on katrin. [EMAIL_ADDRESS][DOMAIN_NAME]" at bounding box center [478, 495] width 265 height 27
drag, startPoint x: 602, startPoint y: 471, endPoint x: 636, endPoint y: 484, distance: 36.4
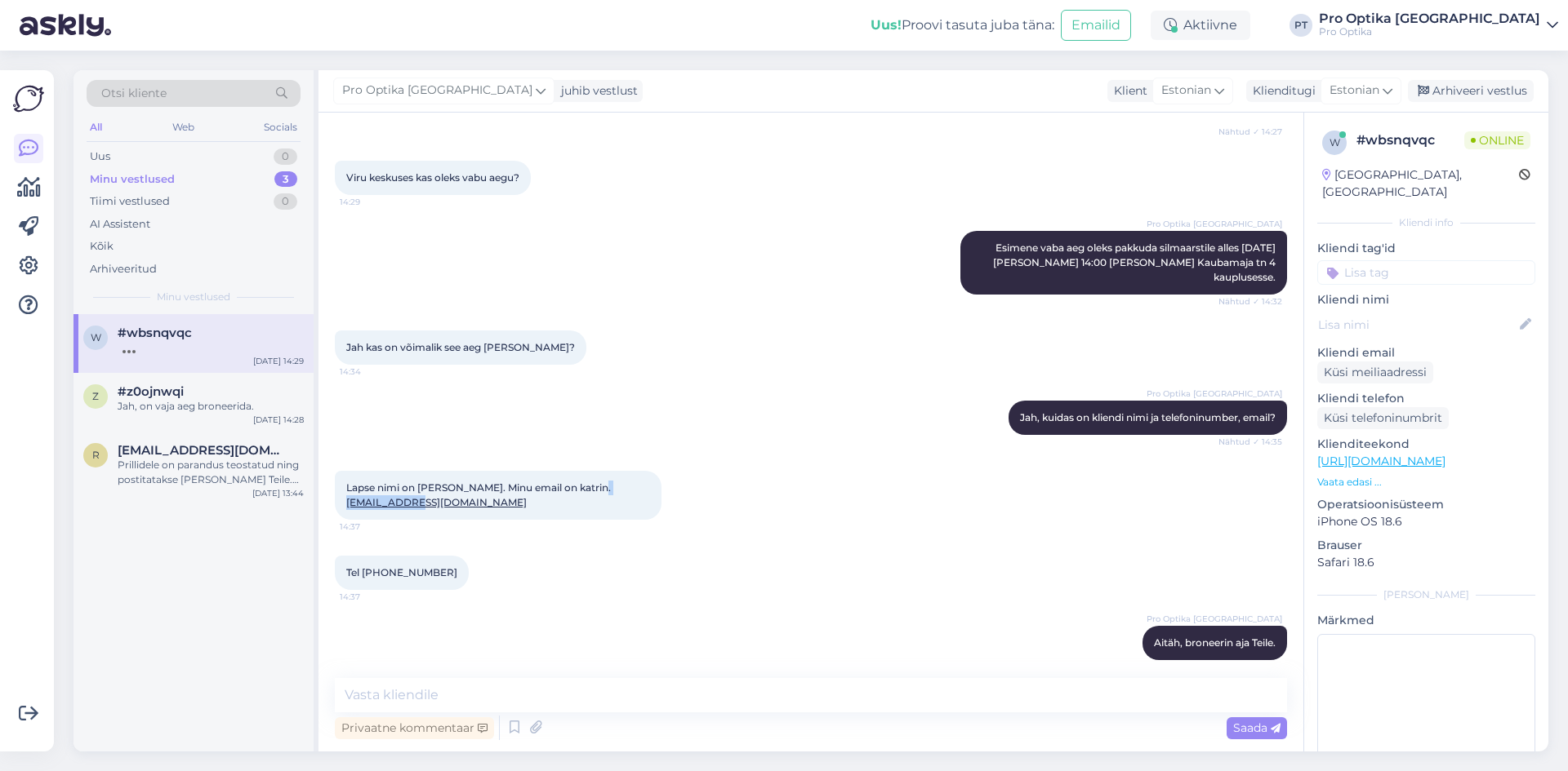
click at [636, 484] on div "Lapse nimi on [PERSON_NAME]. Minu email on katrin. [PERSON_NAME][EMAIL_ADDRESS]…" at bounding box center [498, 495] width 327 height 49
copy span "katrin. [EMAIL_ADDRESS][DOMAIN_NAME]"
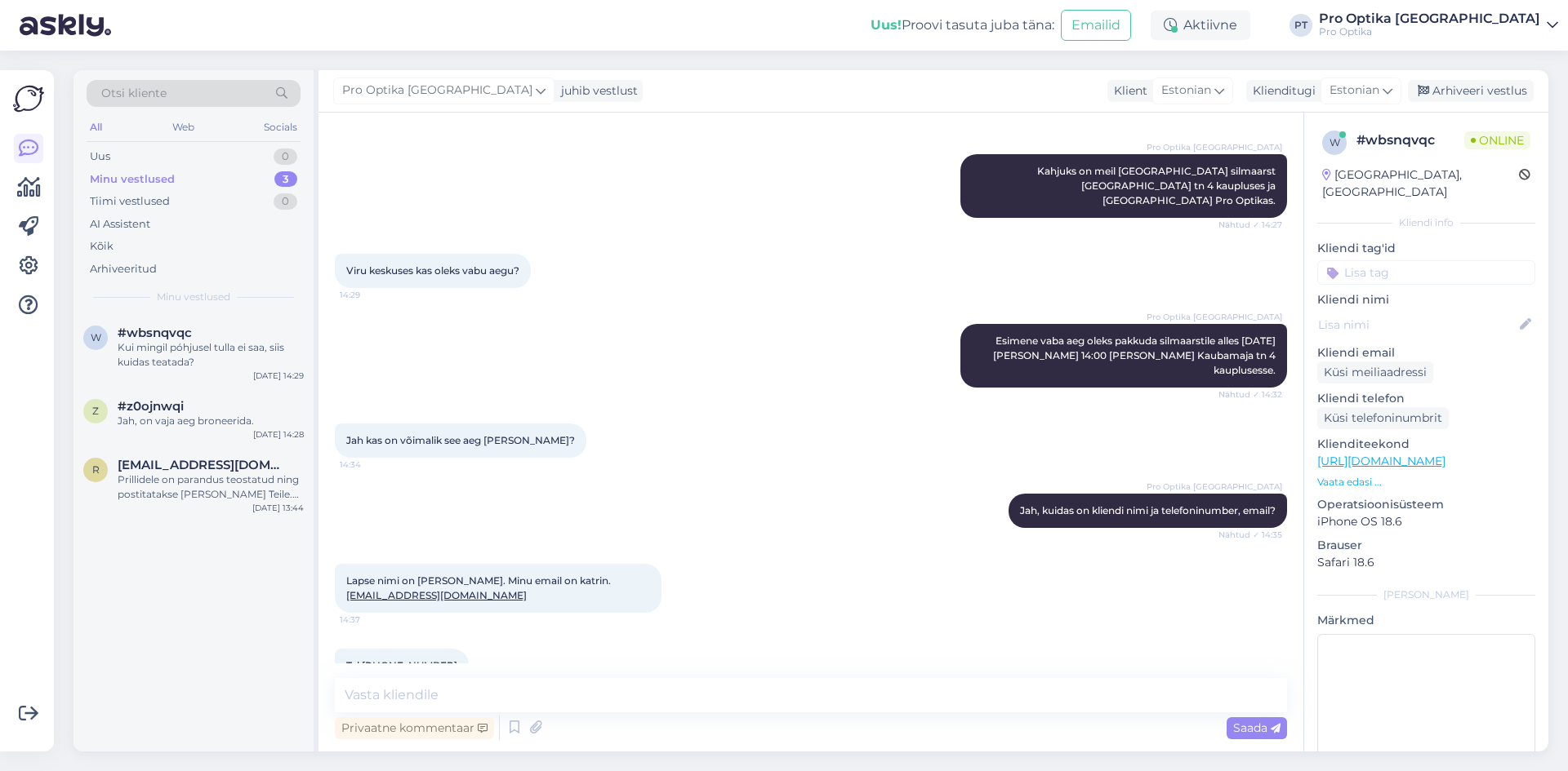
scroll to position [1056, 0]
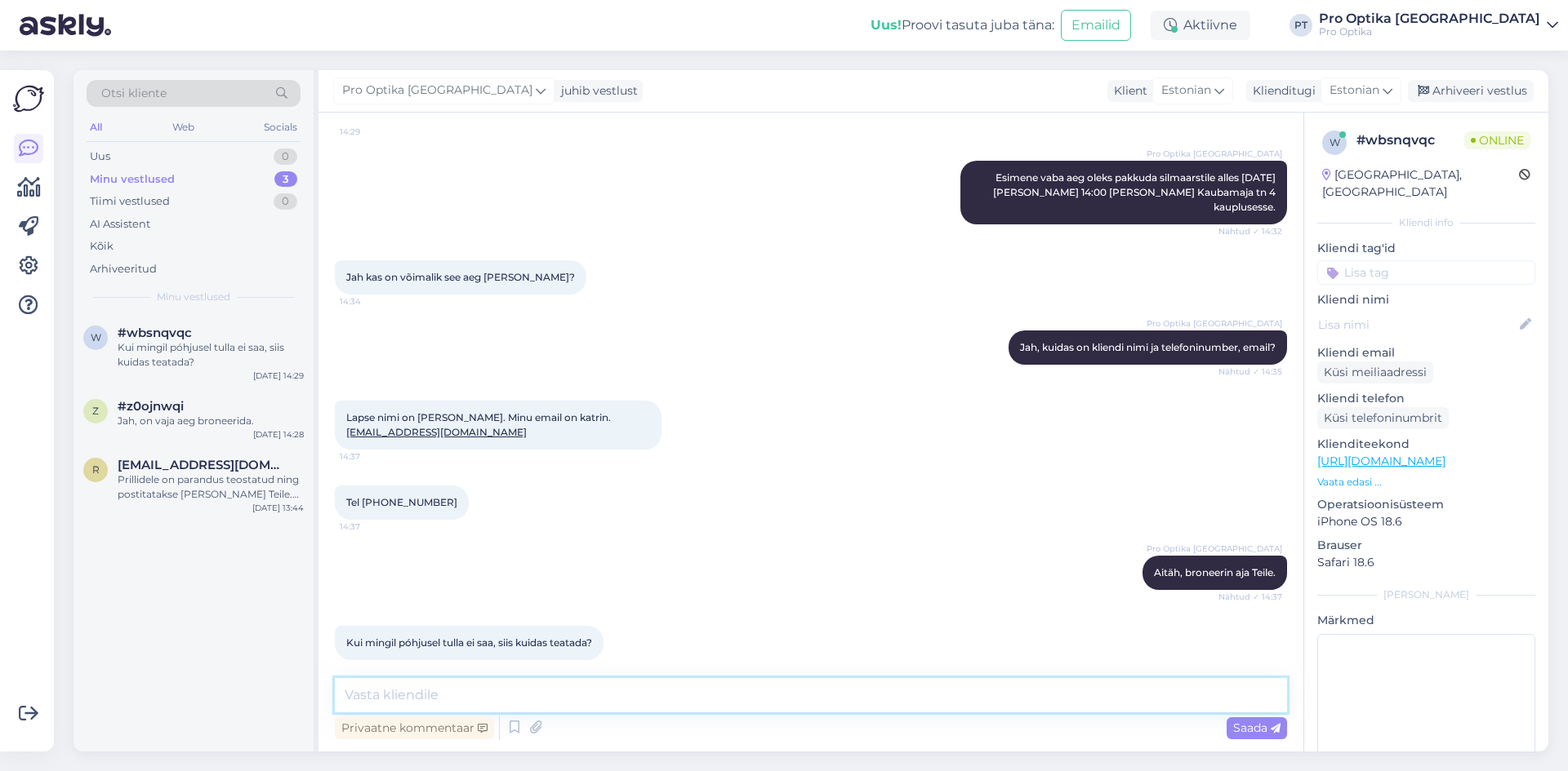
click at [477, 704] on textarea at bounding box center [811, 695] width 952 height 34
type textarea "Saatke teavitus [EMAIL_ADDRESS][DOMAIN_NAME]"
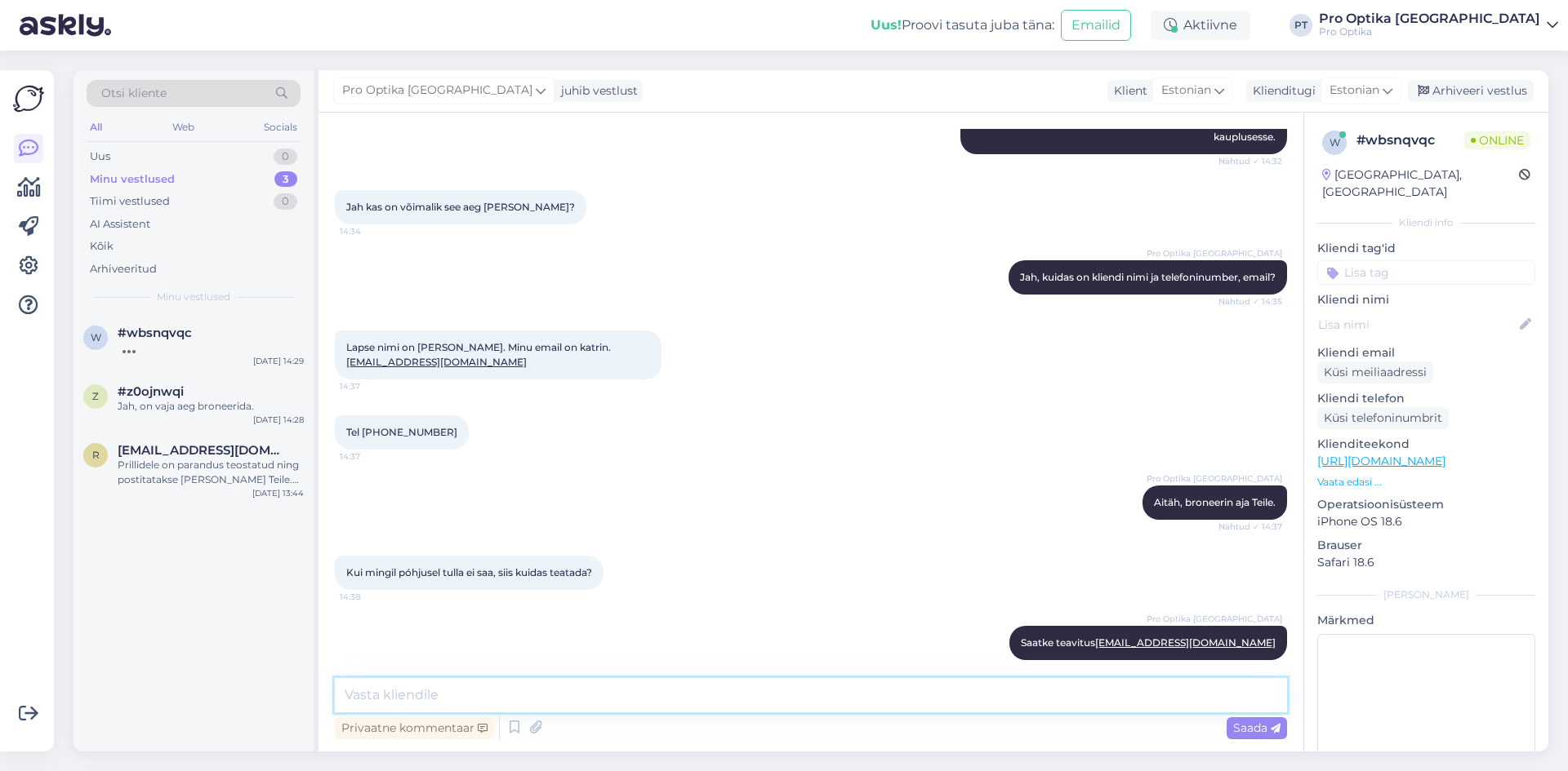
scroll to position [1196, 0]
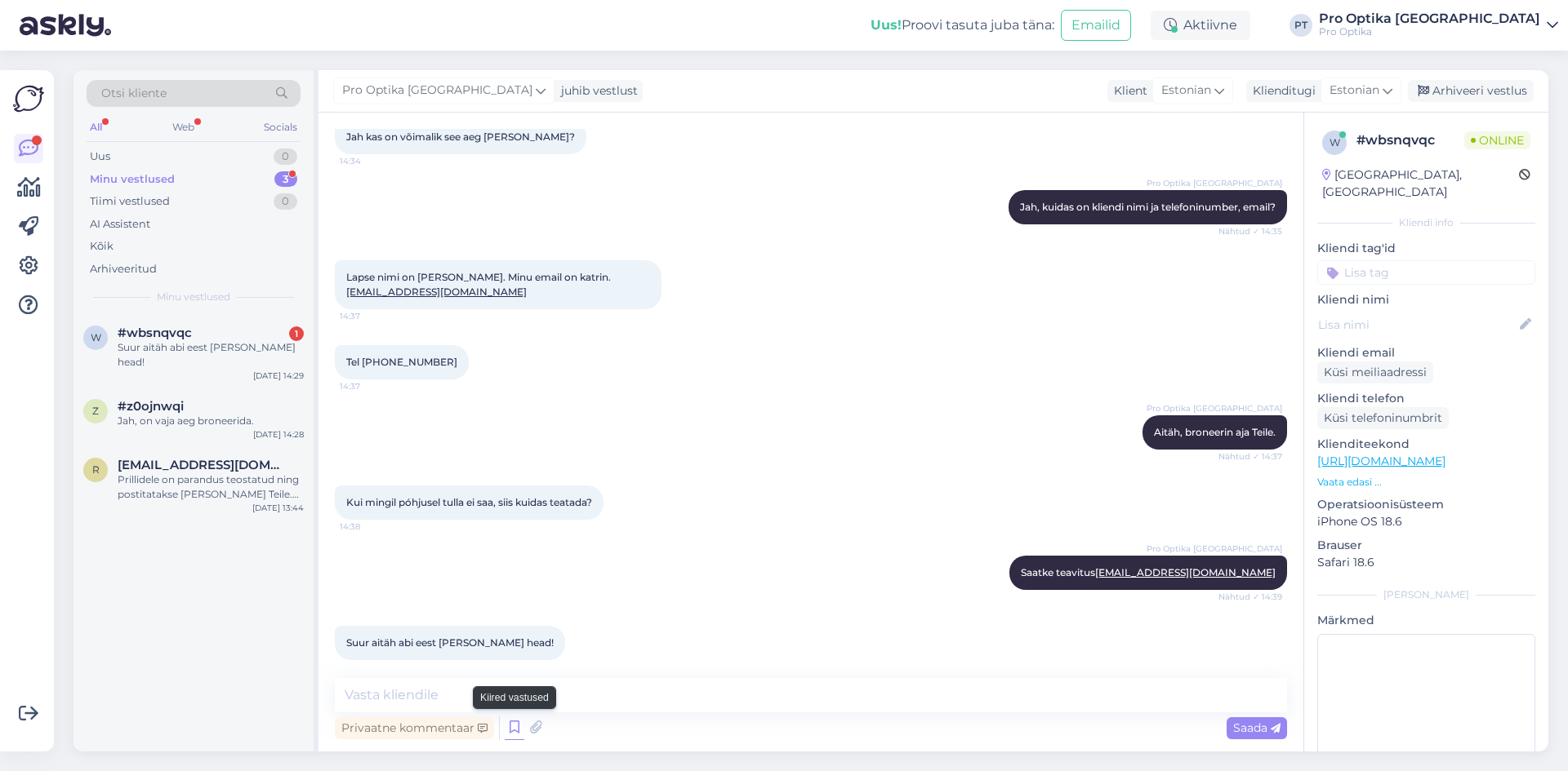
click at [515, 726] on icon at bounding box center [515, 728] width 19 height 24
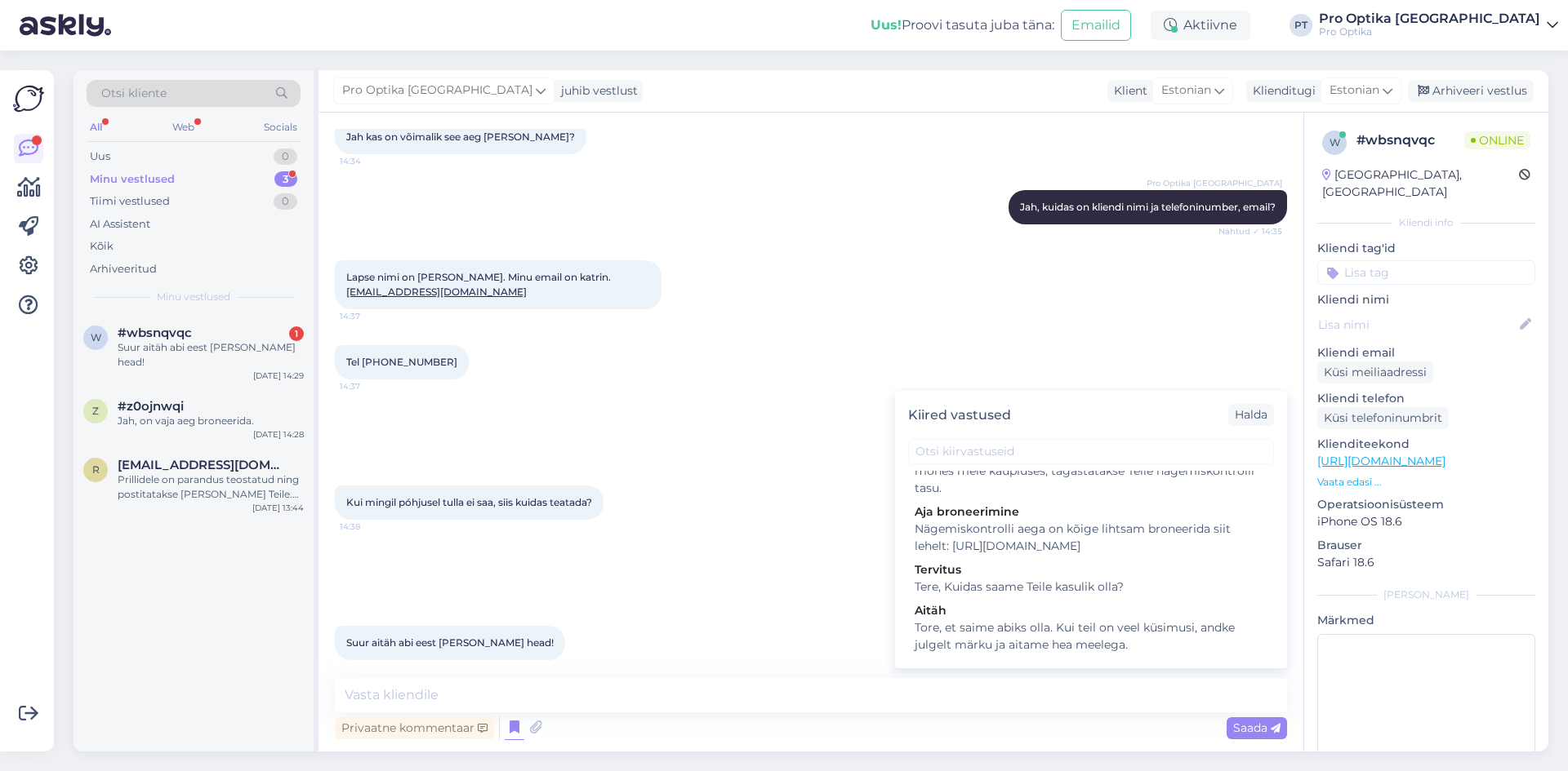
scroll to position [490, 0]
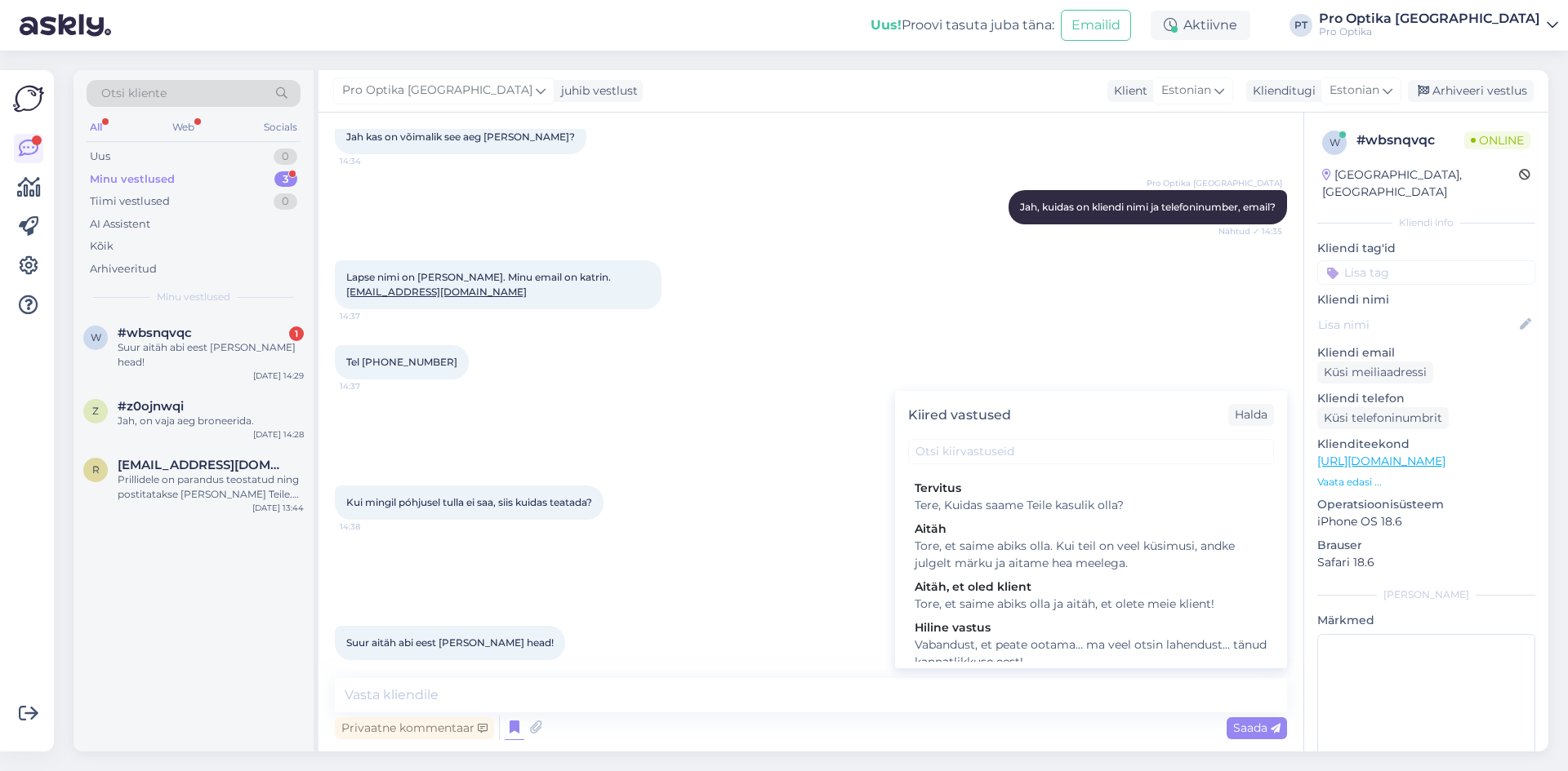
click at [1030, 572] on div "Tore, et saime abiks olla. Kui teil on veel küsimusi, andke julgelt märku ja ai…" at bounding box center [1091, 554] width 353 height 34
type textarea "Tore, et saime abiks olla. Kui teil on veel küsimusi, andke julgelt märku ja ai…"
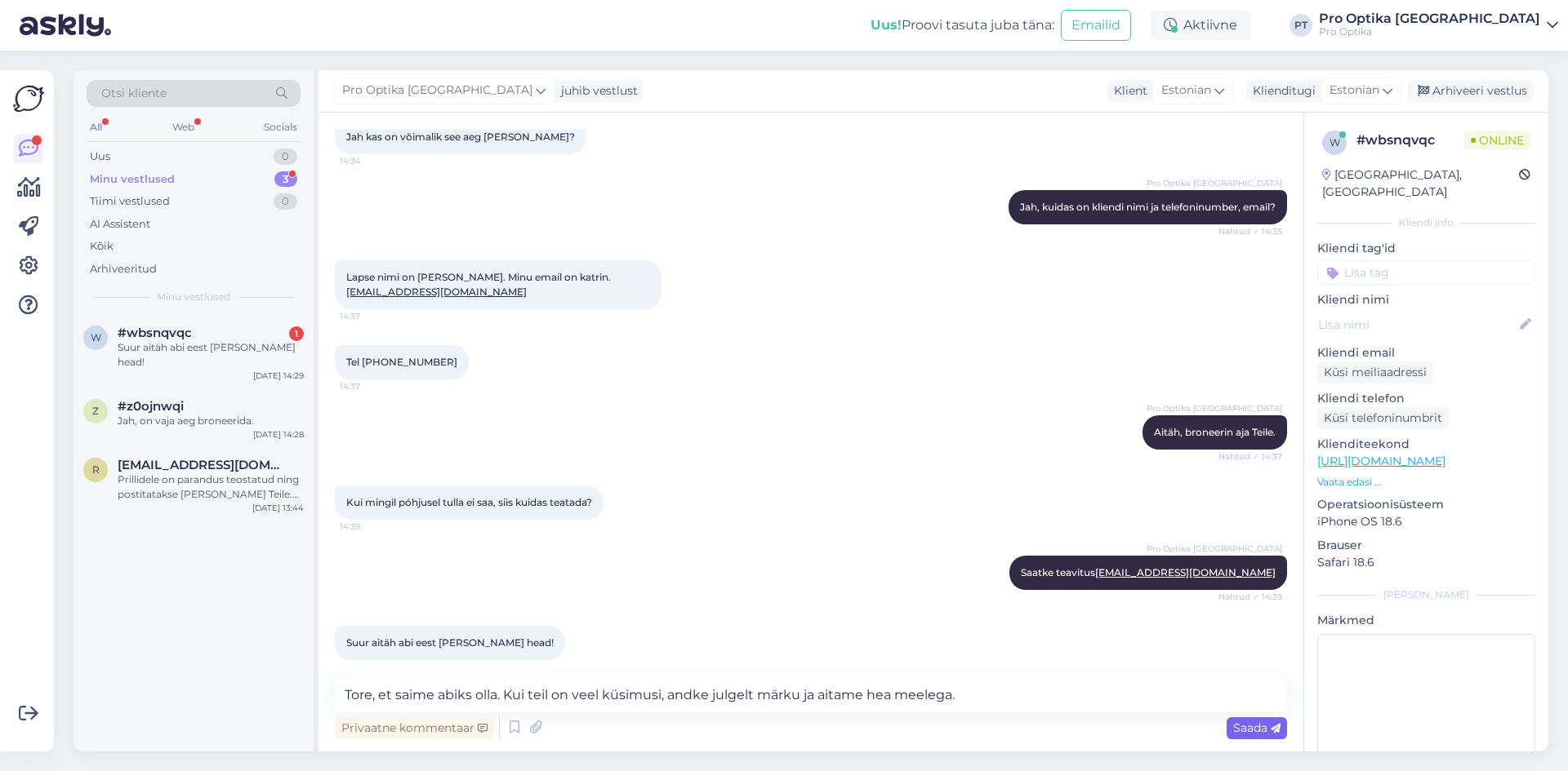
click at [1254, 733] on span "Saada" at bounding box center [1257, 727] width 47 height 15
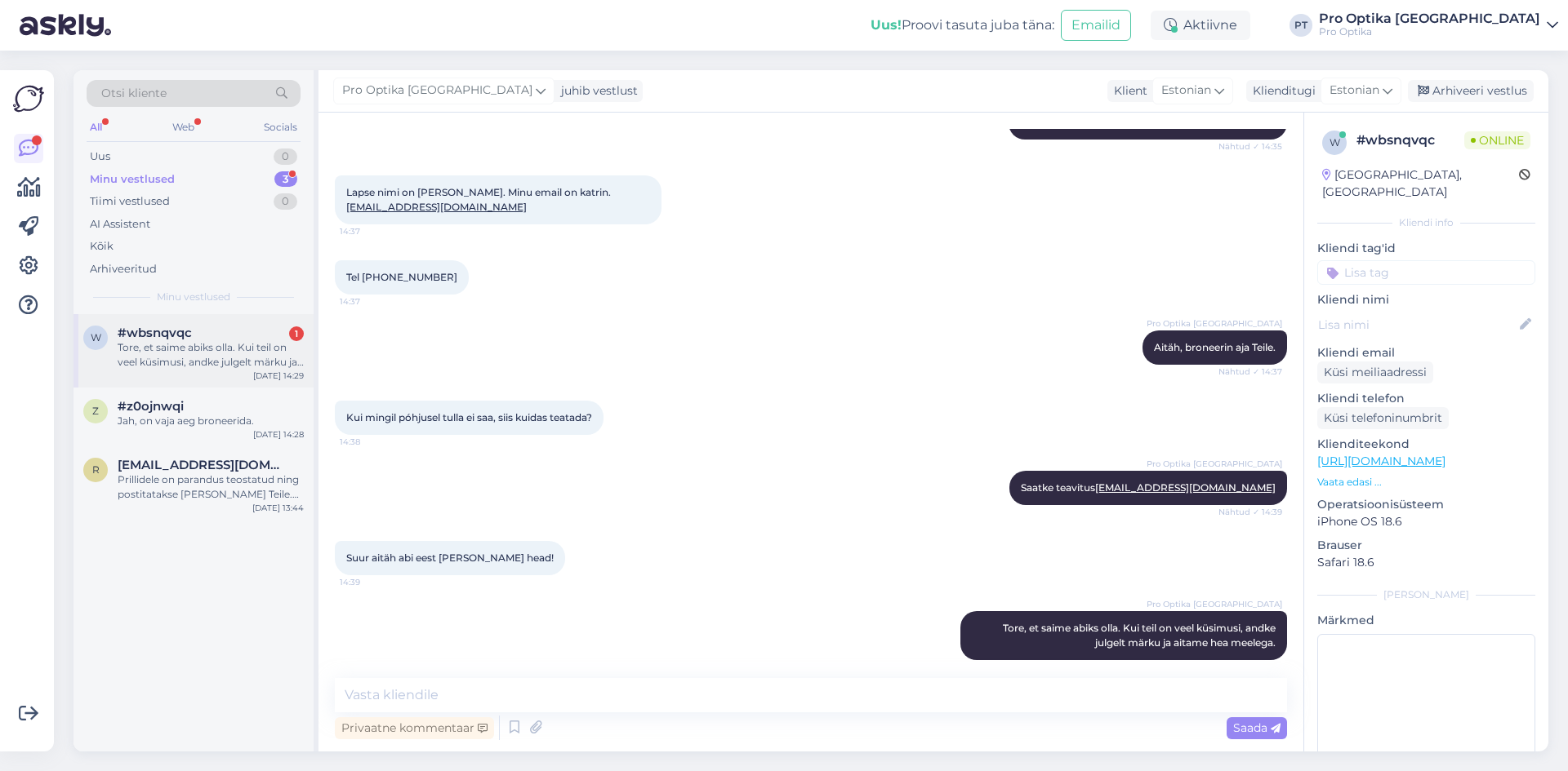
click at [206, 344] on div "Tore, et saime abiks olla. Kui teil on veel küsimusi, andke julgelt märku ja ai…" at bounding box center [211, 355] width 186 height 30
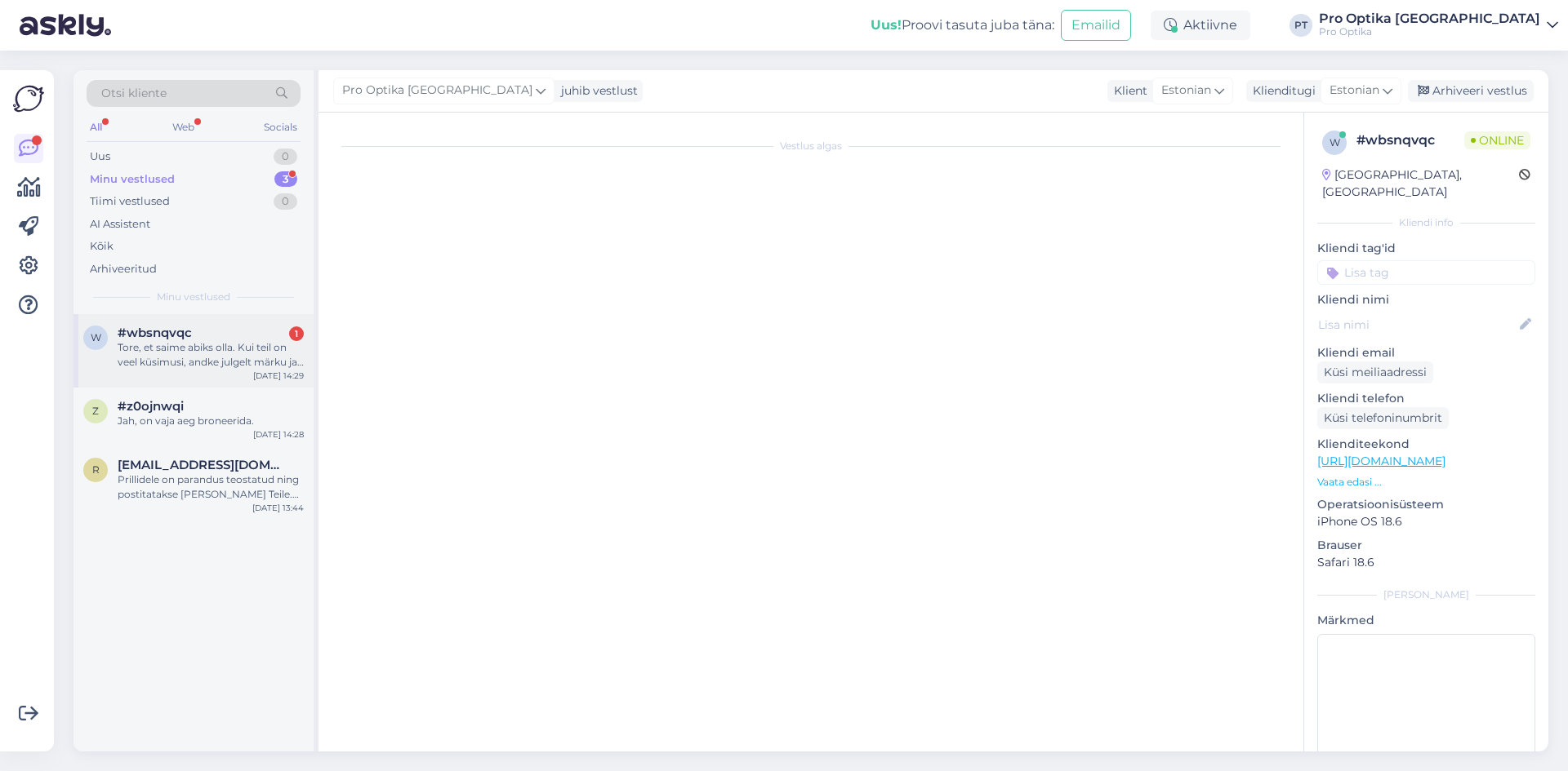
scroll to position [999, 0]
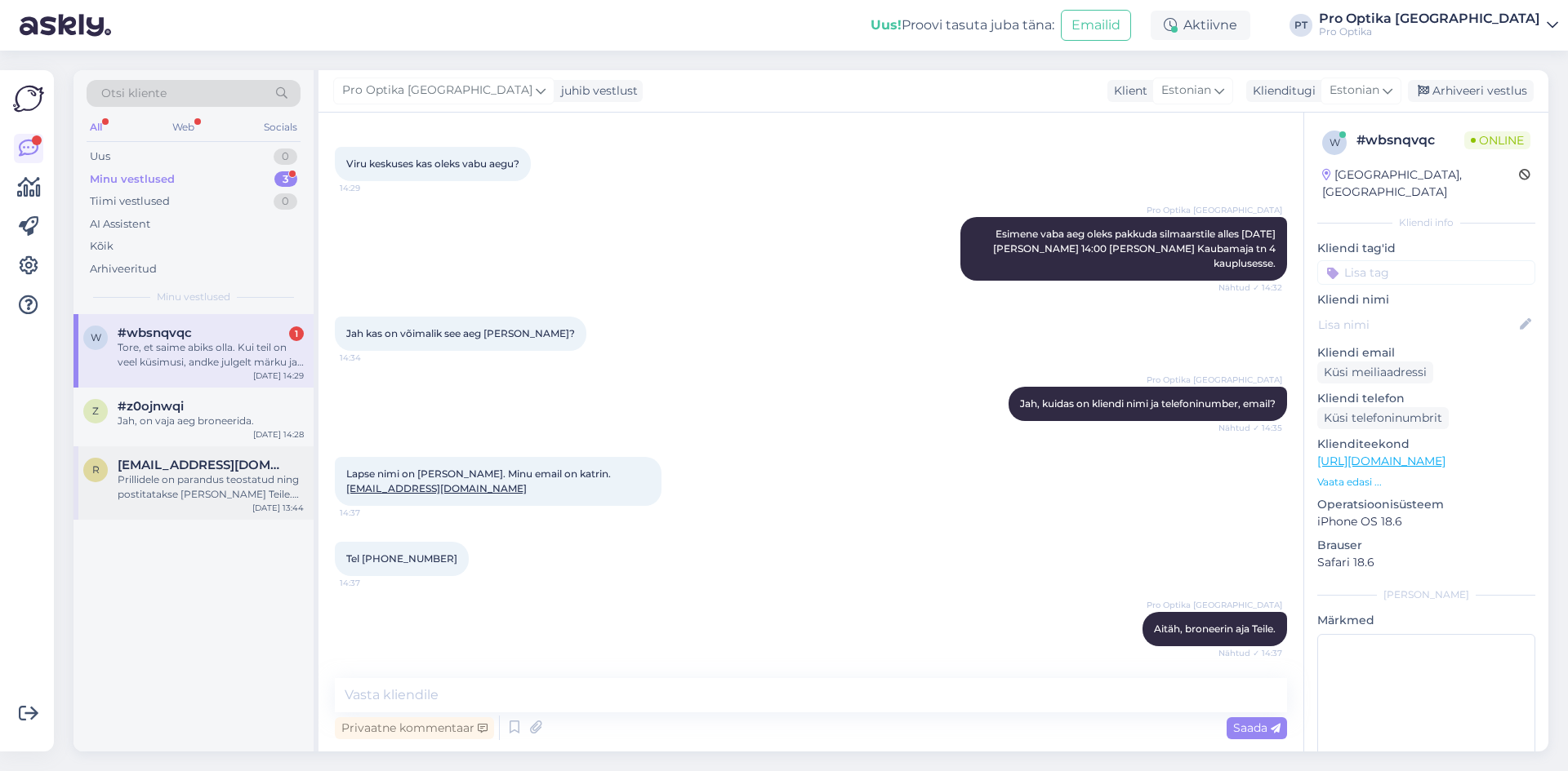
click at [227, 499] on div "Prillidele on parandus teostatud ning postitatakse [PERSON_NAME] Teile. Paki jä…" at bounding box center [211, 487] width 186 height 30
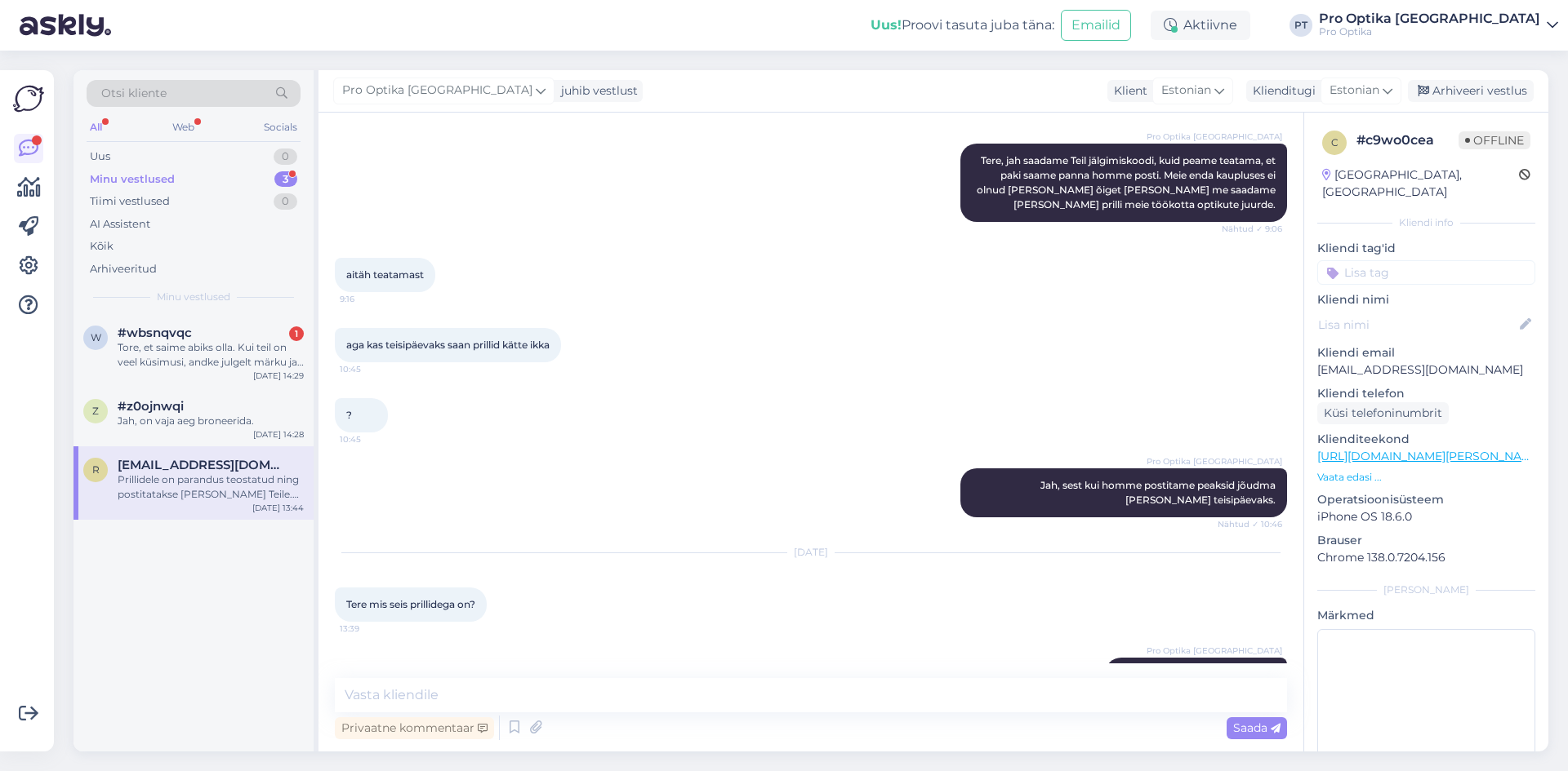
scroll to position [1910, 0]
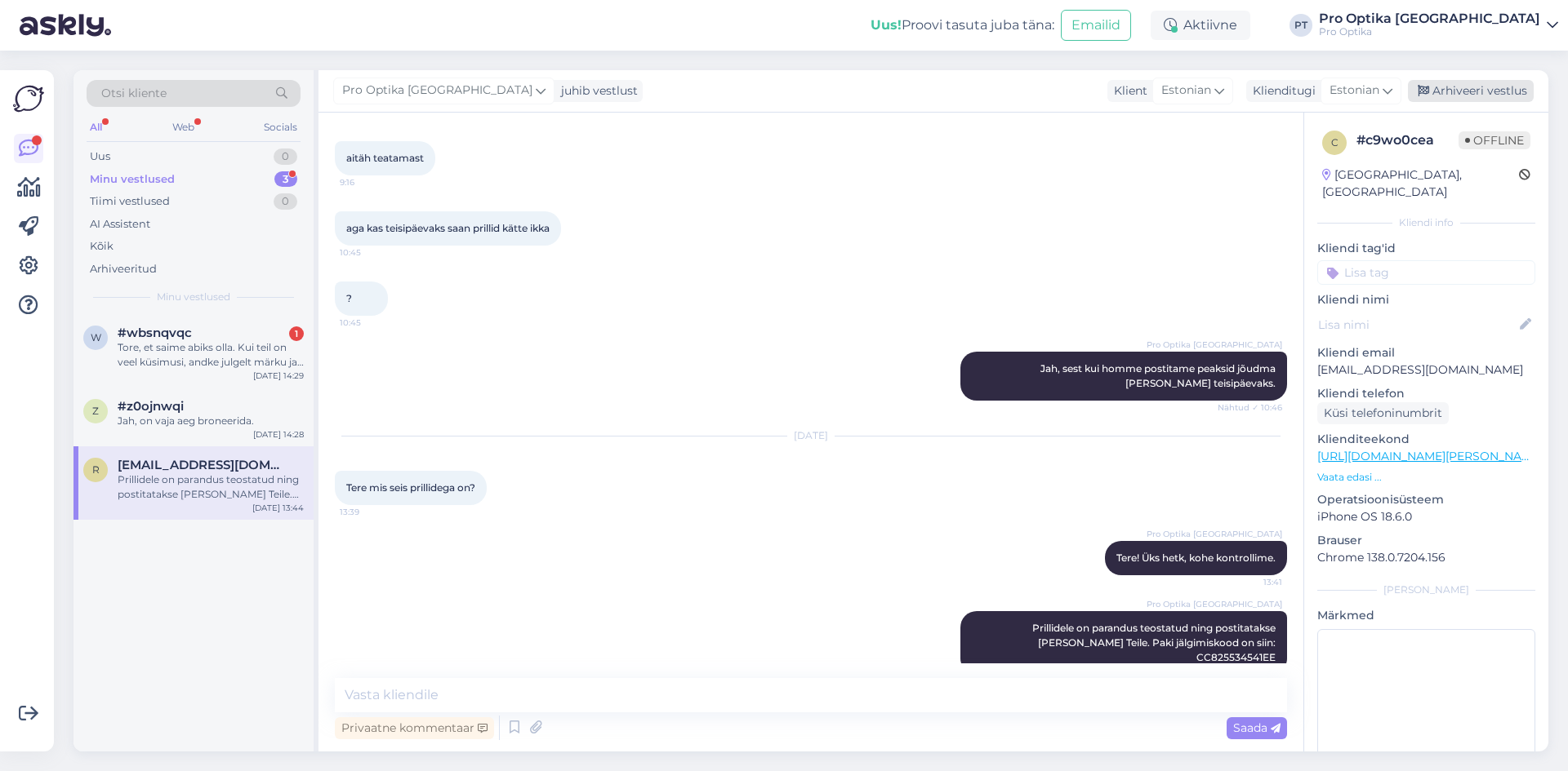
click at [1479, 92] on div "Arhiveeri vestlus" at bounding box center [1471, 91] width 126 height 22
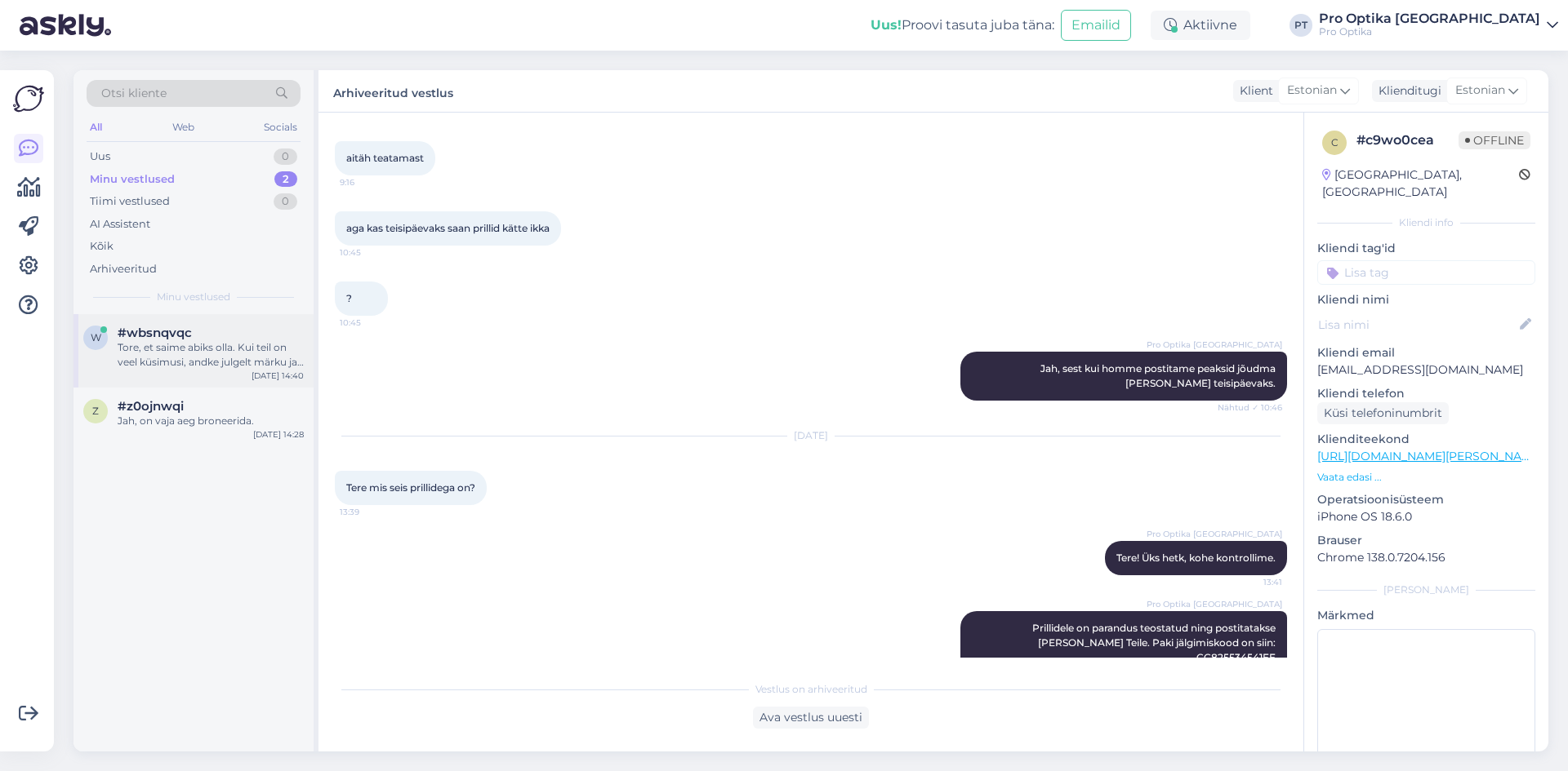
click at [228, 368] on div "Tore, et saime abiks olla. Kui teil on veel küsimusi, andke julgelt märku ja ai…" at bounding box center [211, 355] width 186 height 30
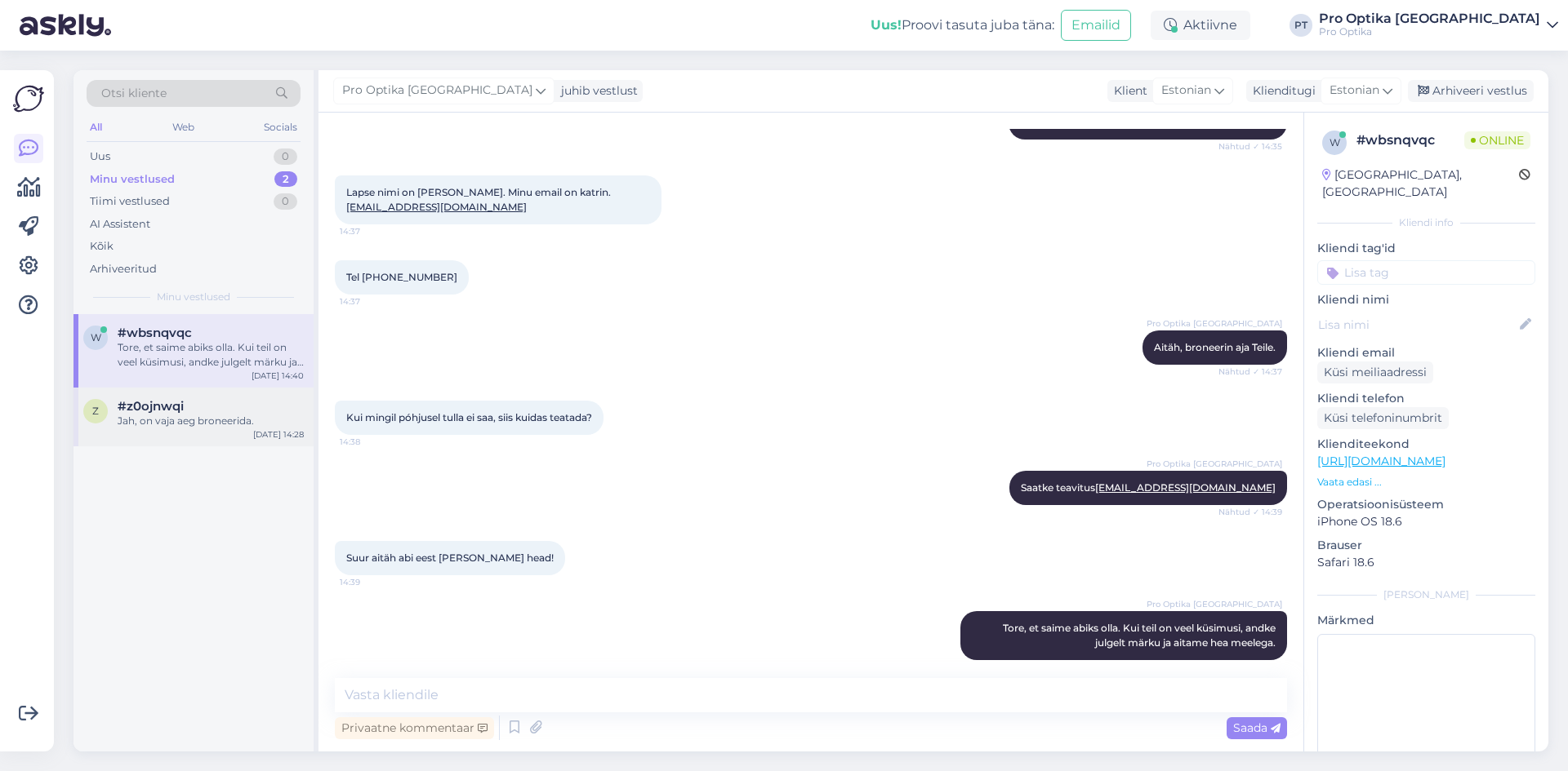
click at [231, 417] on div "Jah, on vaja aeg broneerida." at bounding box center [211, 421] width 186 height 15
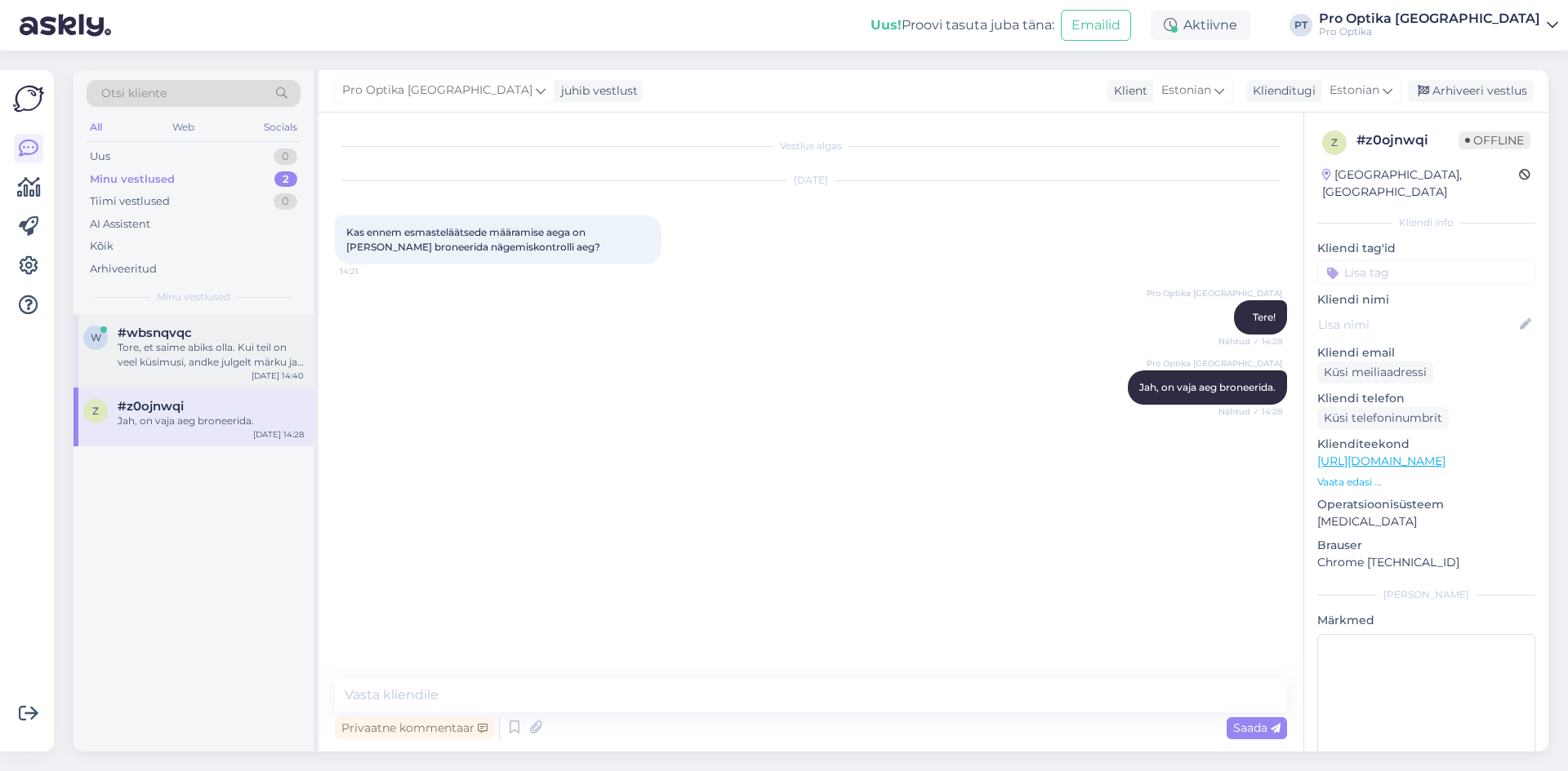
click at [253, 349] on div "Tore, et saime abiks olla. Kui teil on veel küsimusi, andke julgelt märku ja ai…" at bounding box center [211, 355] width 186 height 30
